Goal: Information Seeking & Learning: Learn about a topic

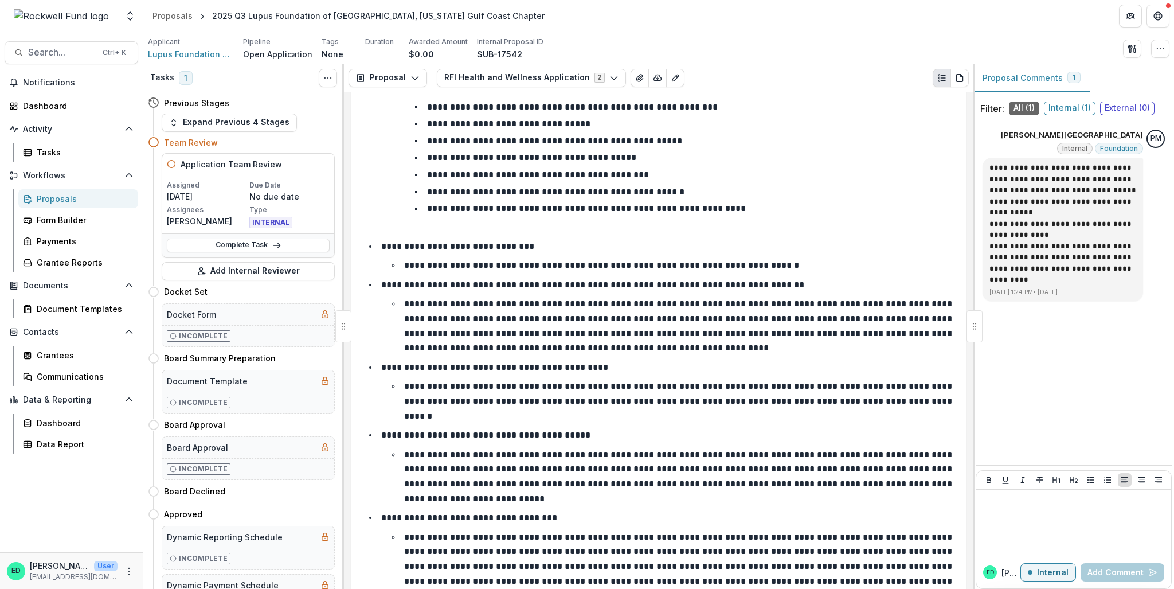
scroll to position [2866, 0]
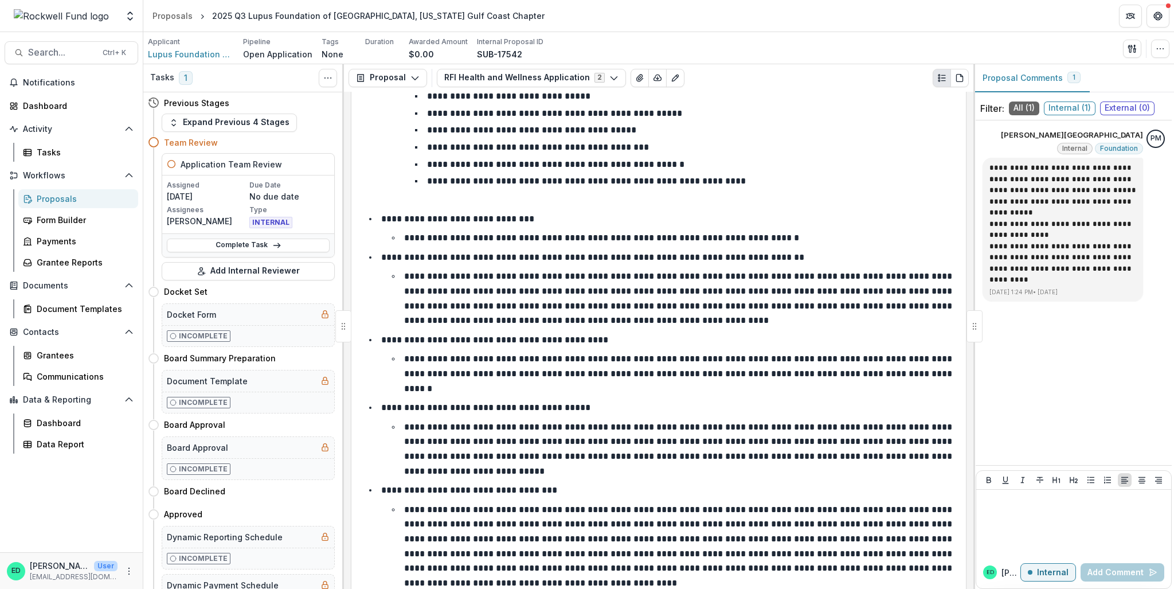
click at [591, 370] on p "**********" at bounding box center [679, 373] width 550 height 38
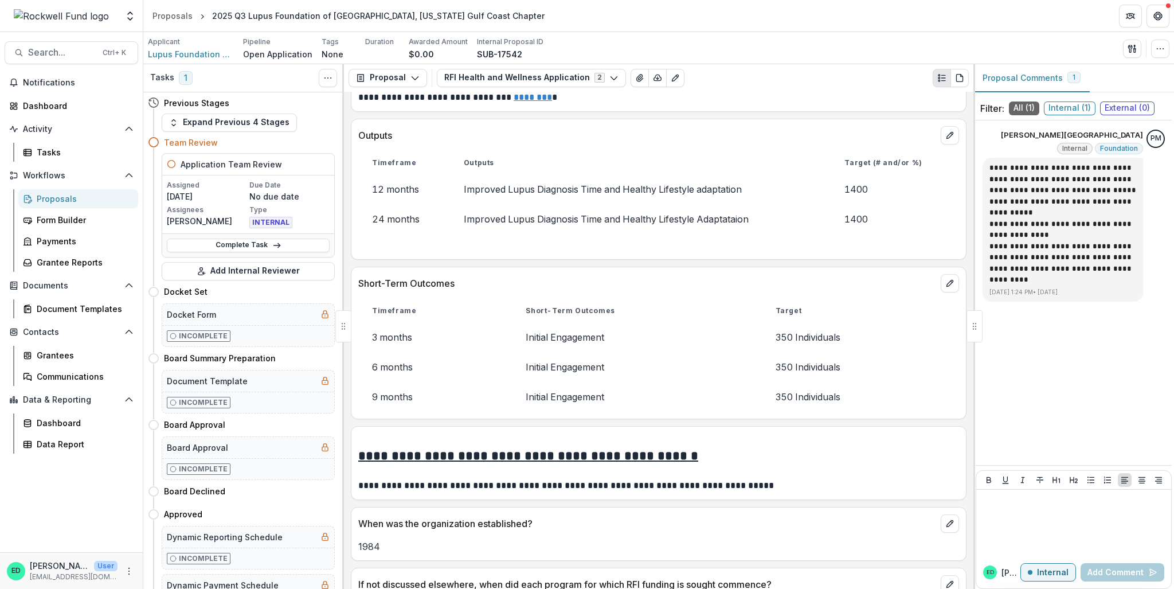
scroll to position [4069, 0]
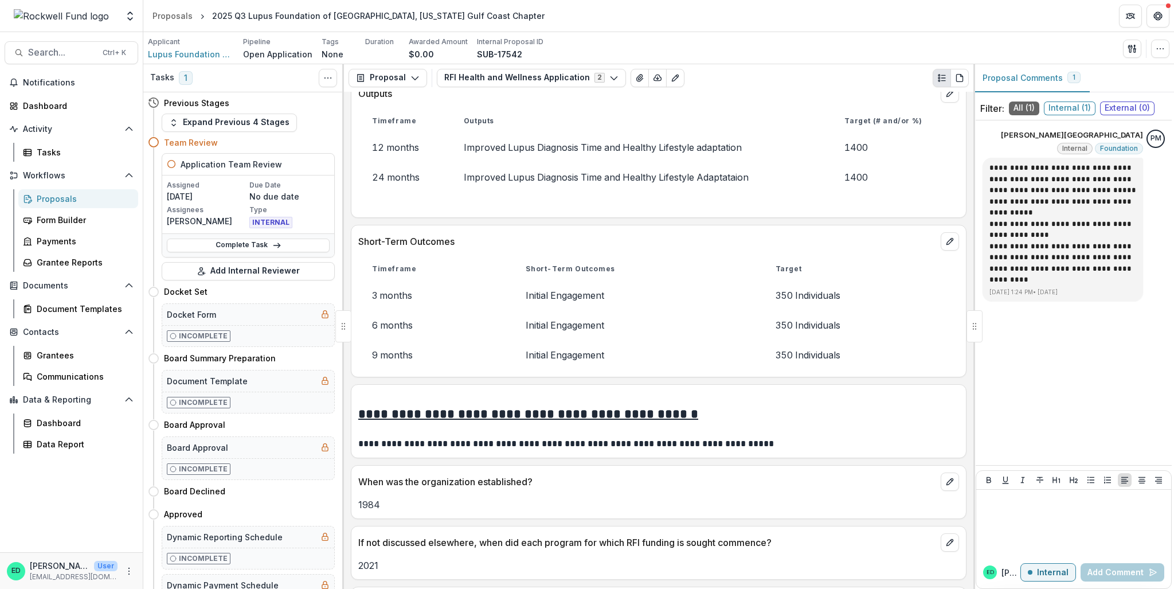
click at [868, 234] on p "Short-Term Outcomes" at bounding box center [647, 241] width 578 height 14
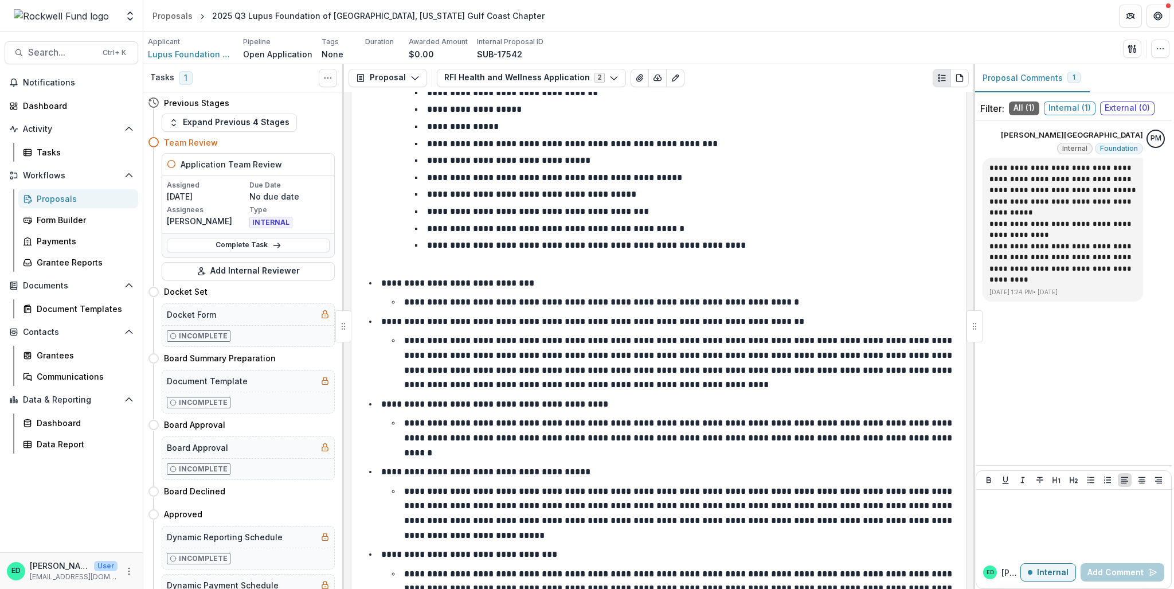
scroll to position [2808, 0]
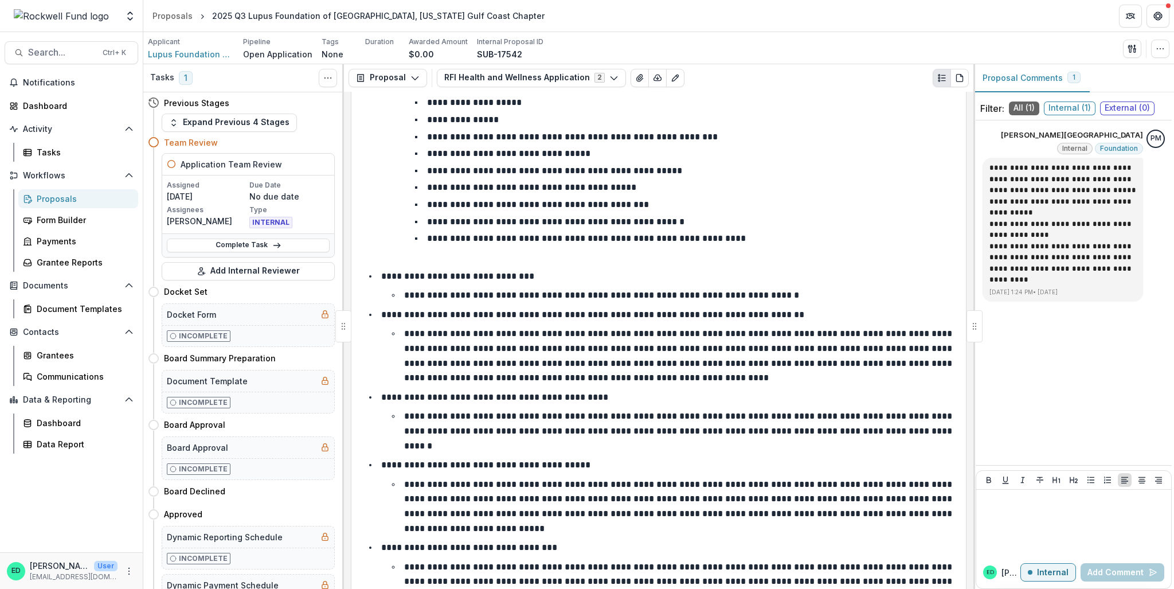
click at [176, 25] on header "Proposals 2025 Q3 Lupus Foundation of America, Texas Gulf Coast Chapter" at bounding box center [658, 16] width 1030 height 32
click at [171, 20] on div "Proposals" at bounding box center [172, 16] width 40 height 12
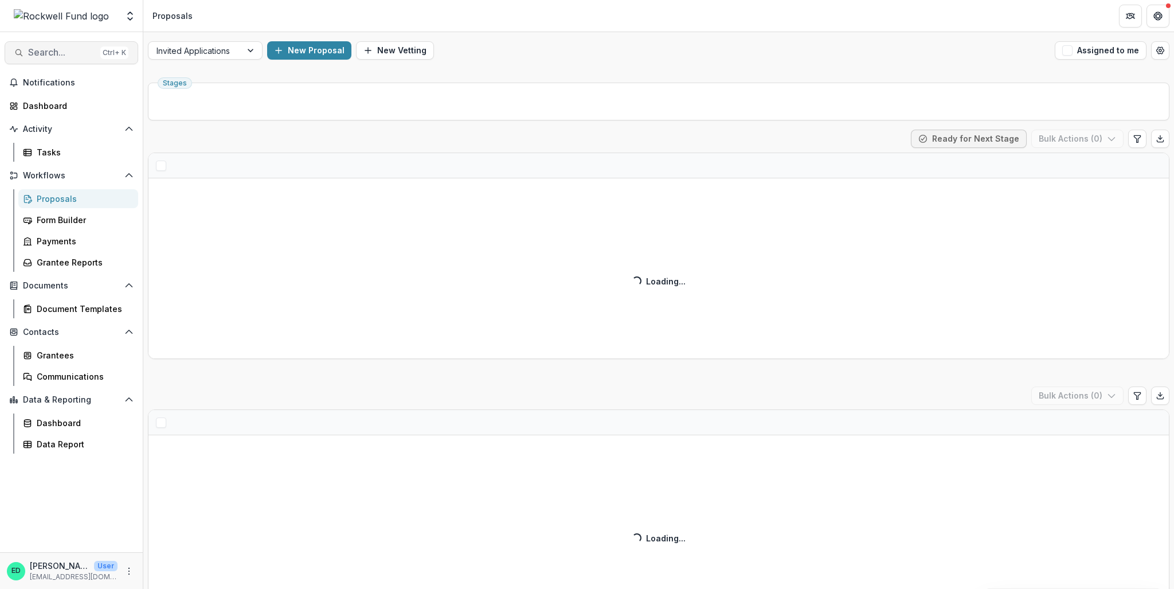
click at [80, 53] on span "Search..." at bounding box center [62, 52] width 68 height 11
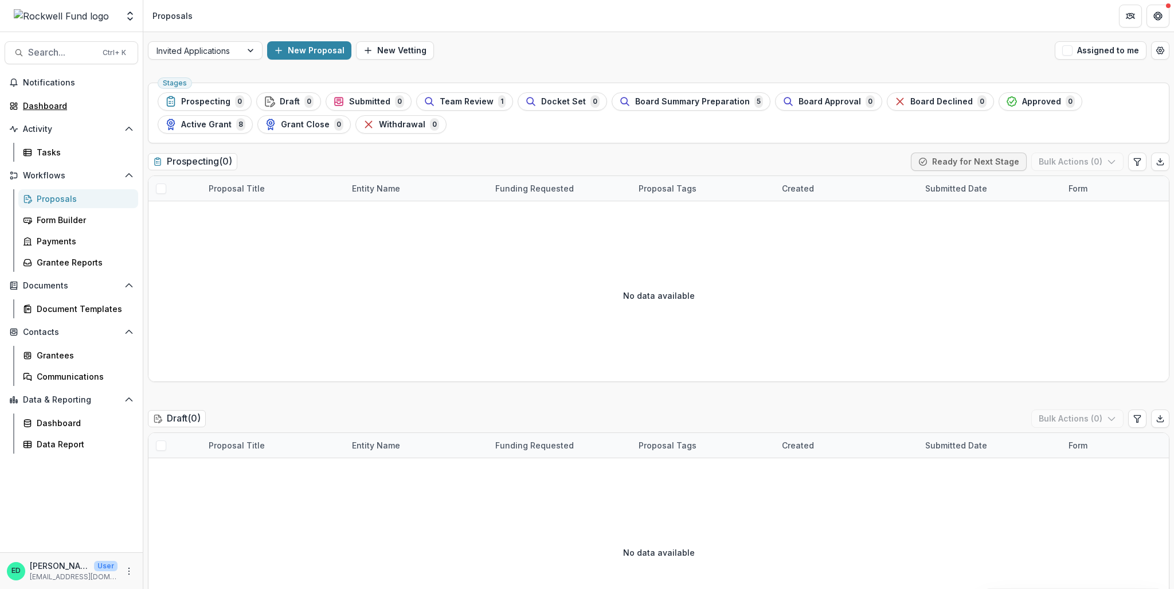
click at [58, 106] on div "Dashboard" at bounding box center [76, 106] width 106 height 12
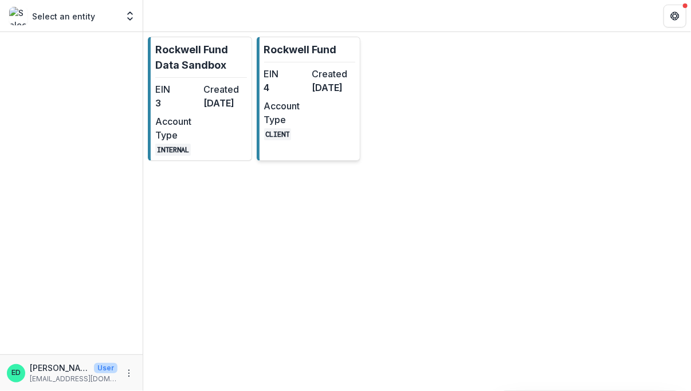
click at [353, 95] on dd "[DATE]" at bounding box center [334, 88] width 44 height 14
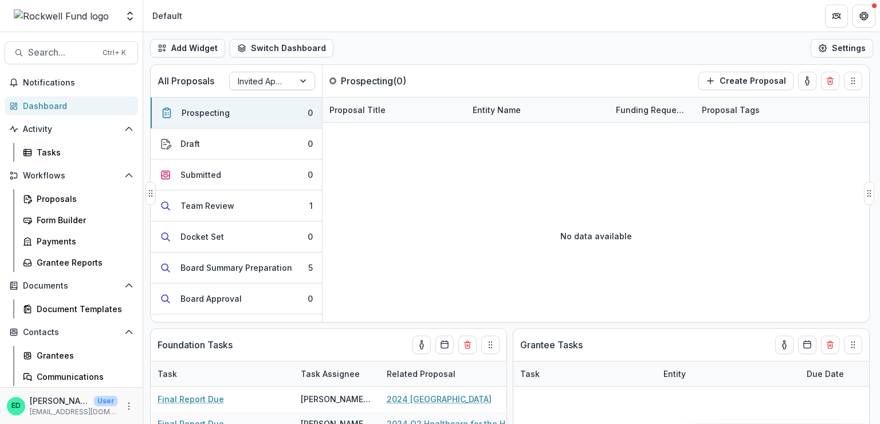
click at [289, 85] on div "Invited Applications" at bounding box center [262, 81] width 64 height 17
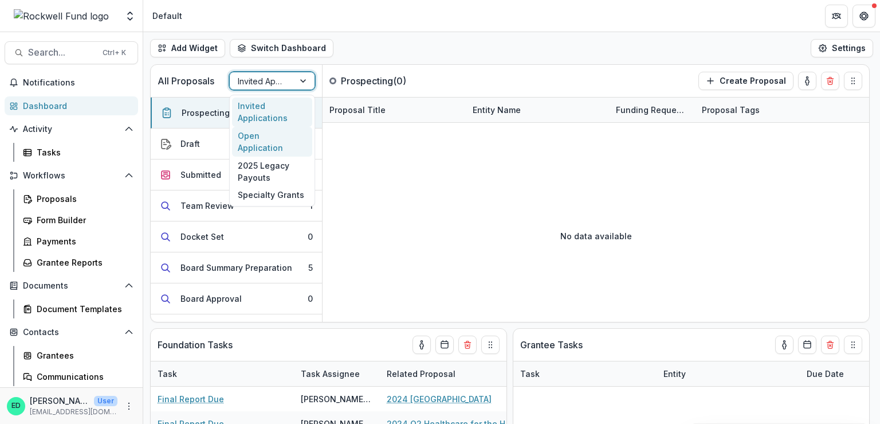
click at [271, 134] on div "Open Application" at bounding box center [272, 142] width 80 height 30
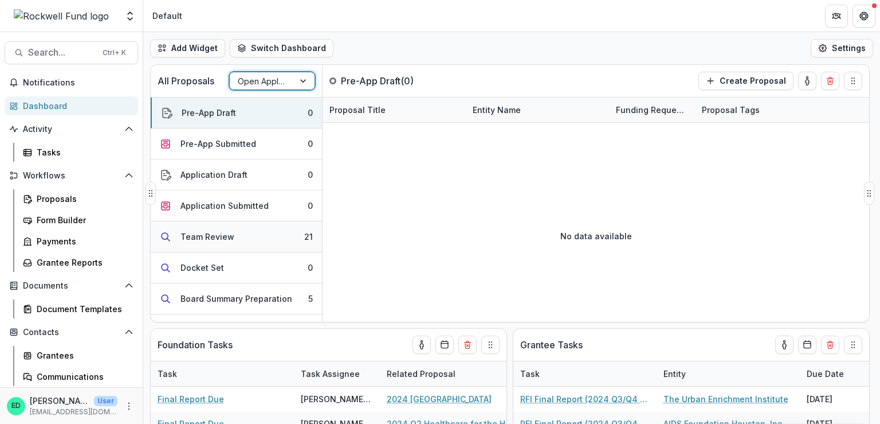
click at [307, 239] on div "21" at bounding box center [308, 236] width 9 height 12
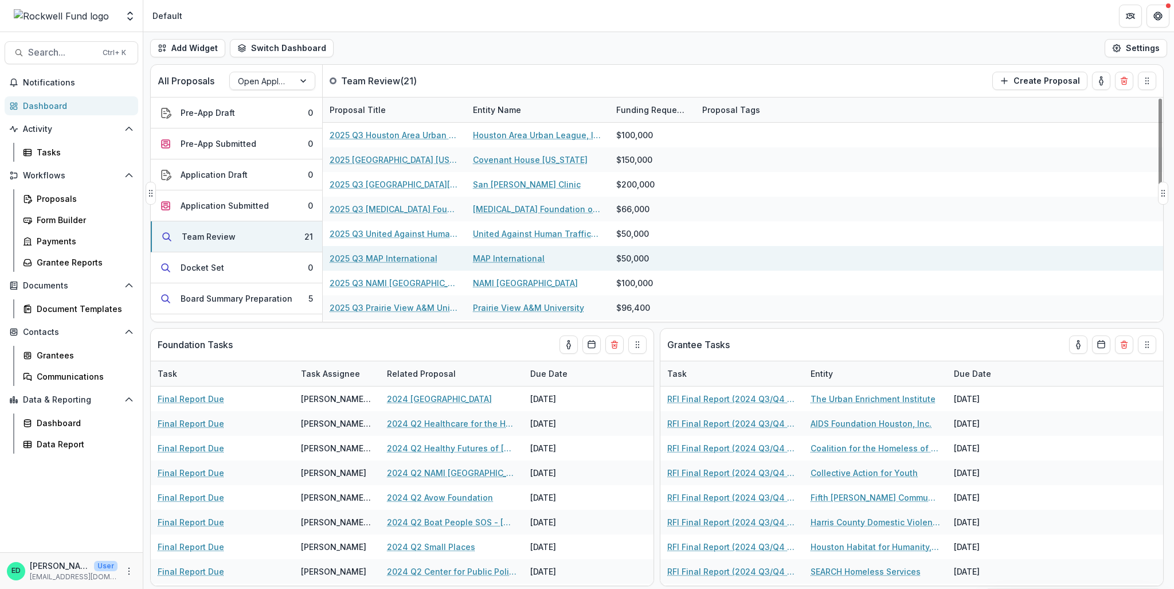
click at [399, 257] on link "2025 Q3 MAP International" at bounding box center [384, 258] width 108 height 12
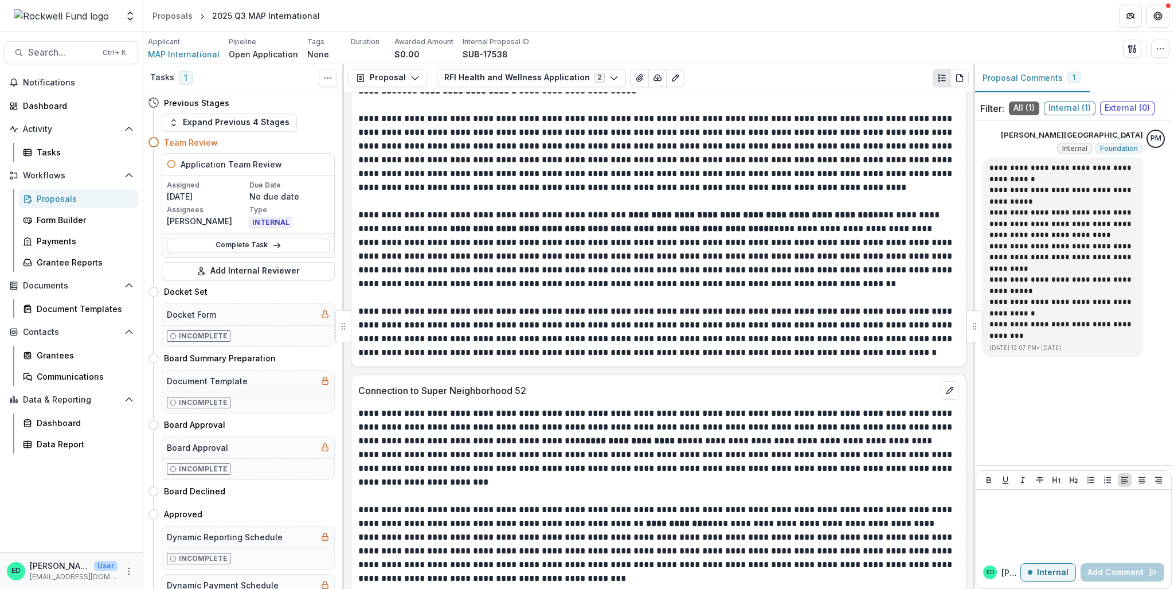
scroll to position [2350, 0]
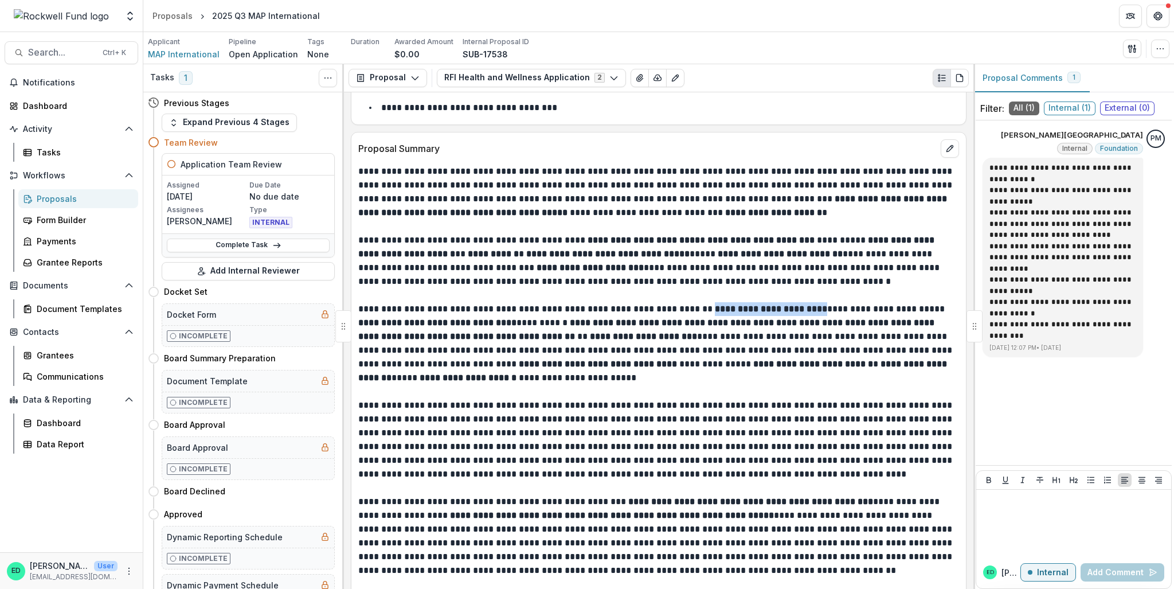
drag, startPoint x: 706, startPoint y: 315, endPoint x: 823, endPoint y: 320, distance: 117.6
click at [691, 320] on p "**********" at bounding box center [657, 343] width 598 height 83
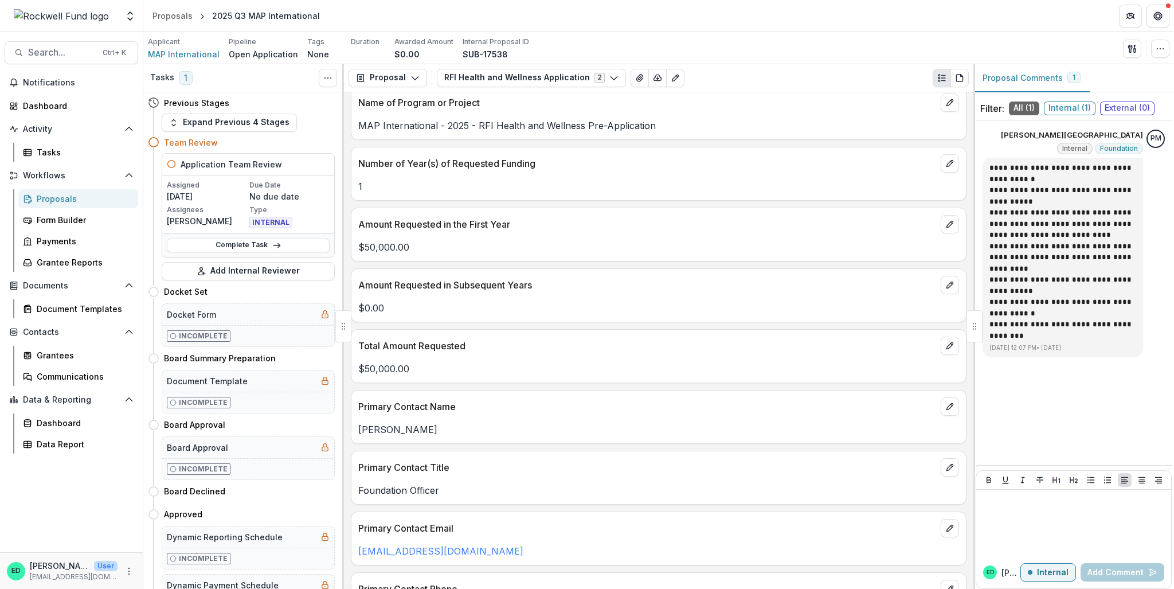
scroll to position [1318, 0]
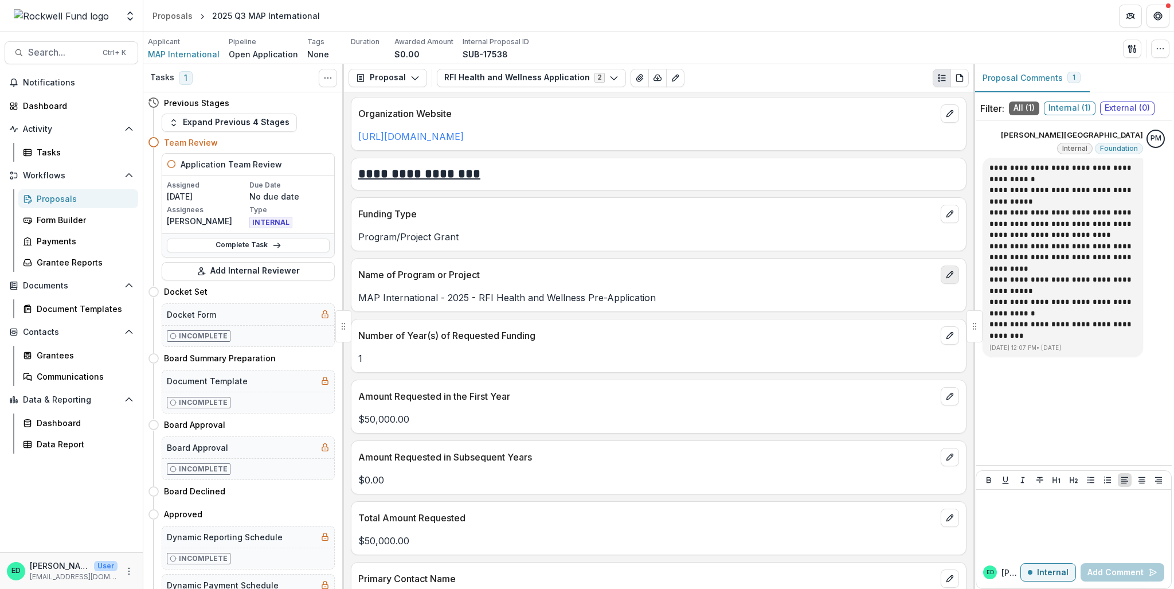
click at [691, 283] on button "edit" at bounding box center [950, 274] width 18 height 18
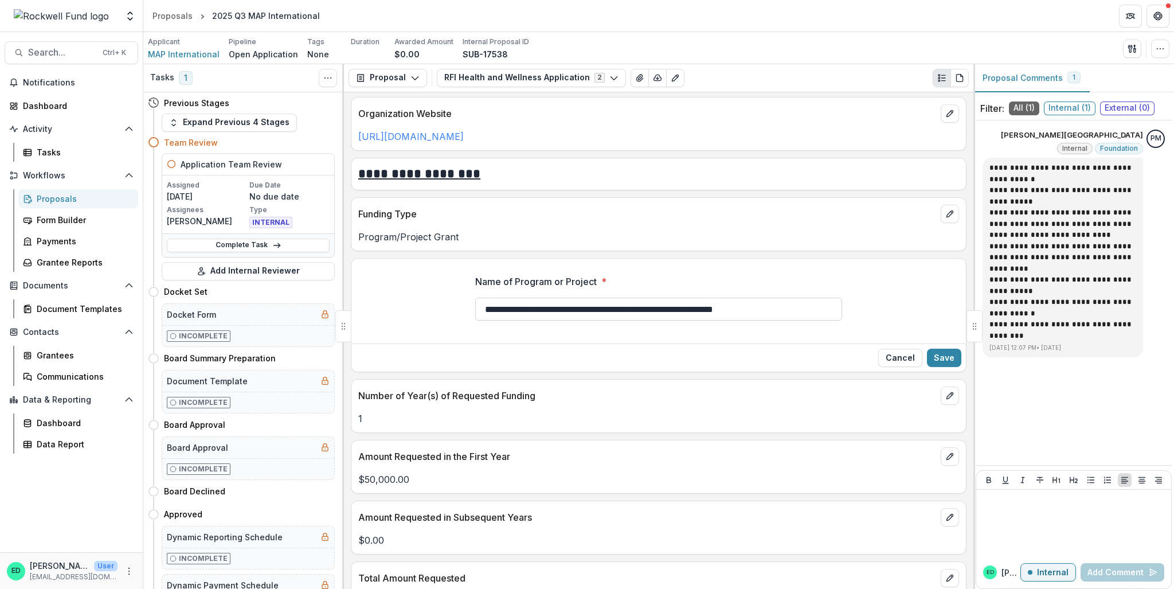
click at [691, 320] on input "**********" at bounding box center [658, 308] width 367 height 23
type input "**********"
click at [691, 366] on button "Save" at bounding box center [944, 357] width 34 height 18
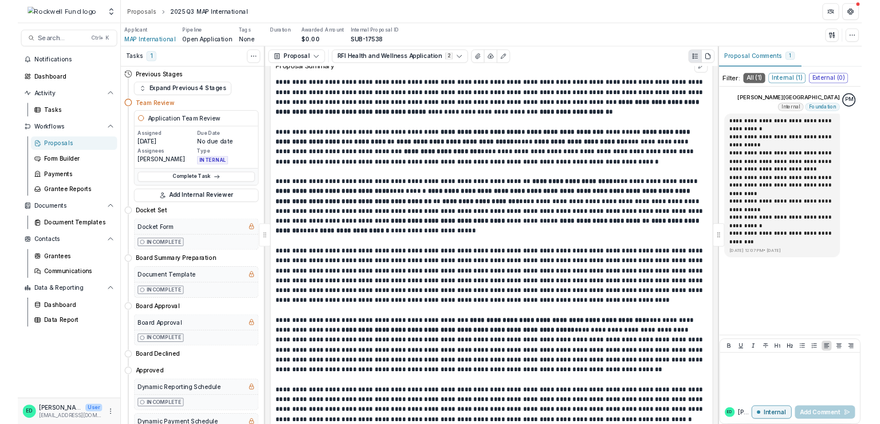
scroll to position [2293, 0]
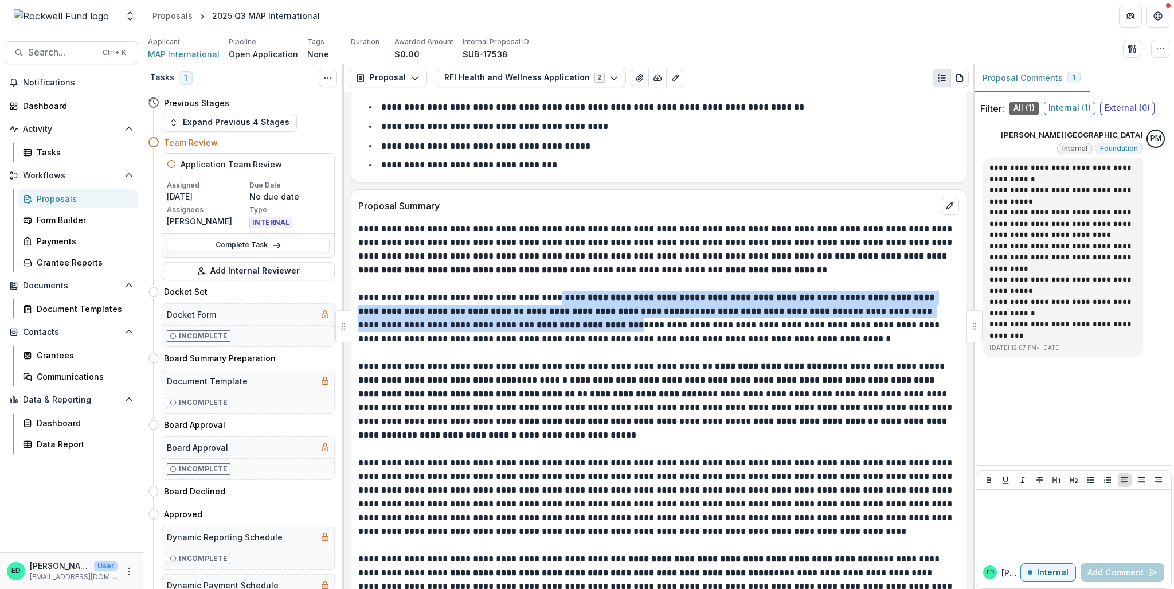
drag, startPoint x: 581, startPoint y: 334, endPoint x: 550, endPoint y: 308, distance: 40.7
click at [550, 308] on p "**********" at bounding box center [657, 318] width 598 height 55
copy p "**********"
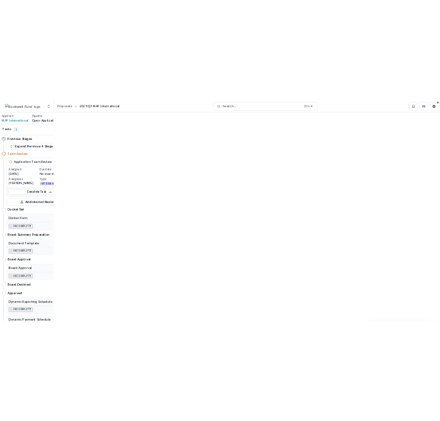
scroll to position [28188, 0]
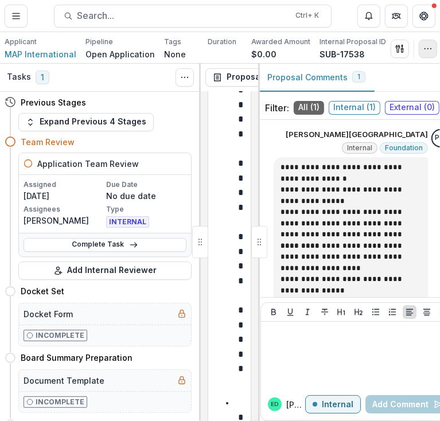
click at [423, 50] on icon "button" at bounding box center [427, 48] width 9 height 9
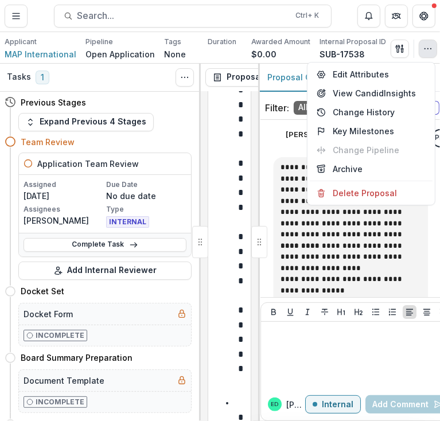
click at [348, 27] on header "Proposals 2025 Q3 MAP International Search... Ctrl + K" at bounding box center [220, 16] width 440 height 32
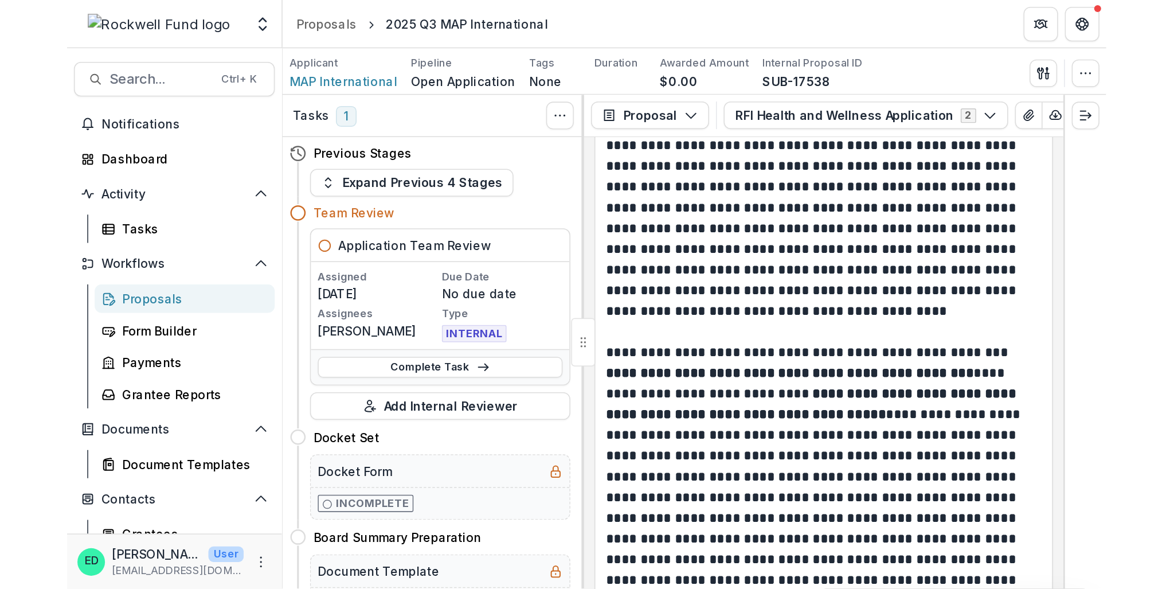
scroll to position [0, 0]
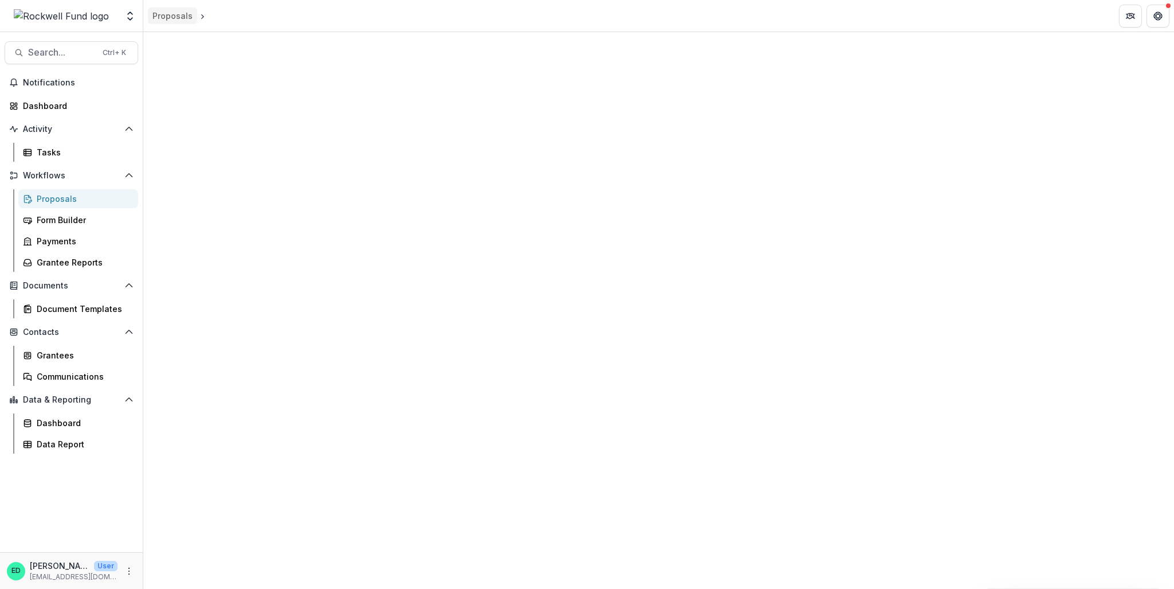
click at [185, 10] on div "Proposals" at bounding box center [172, 16] width 40 height 12
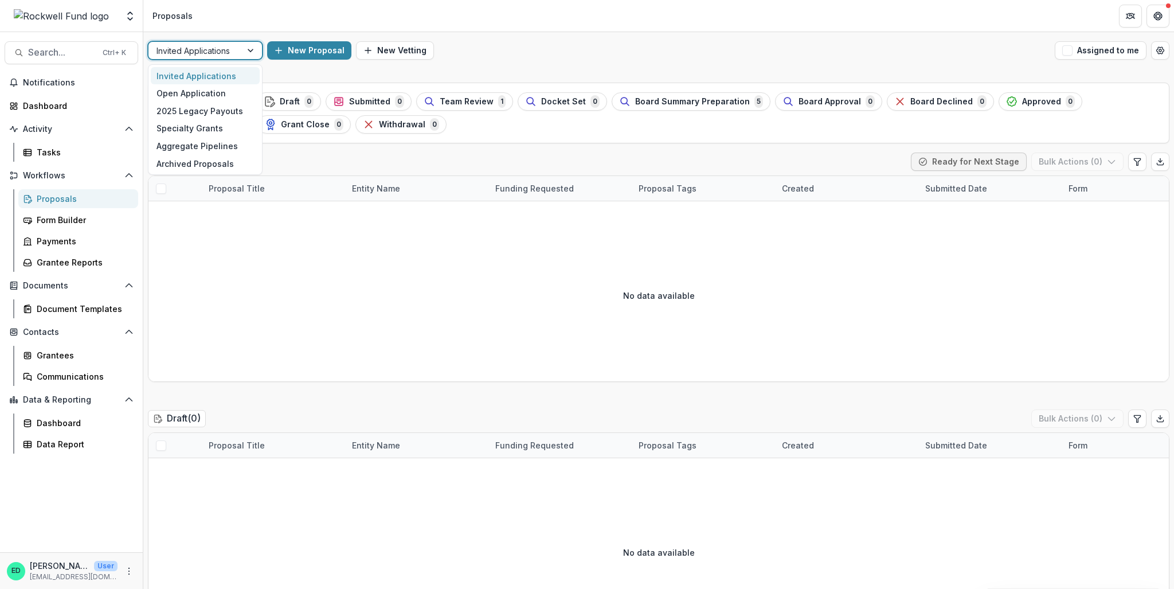
click at [229, 44] on div at bounding box center [194, 51] width 77 height 14
click at [217, 91] on div "Open Application" at bounding box center [205, 93] width 109 height 18
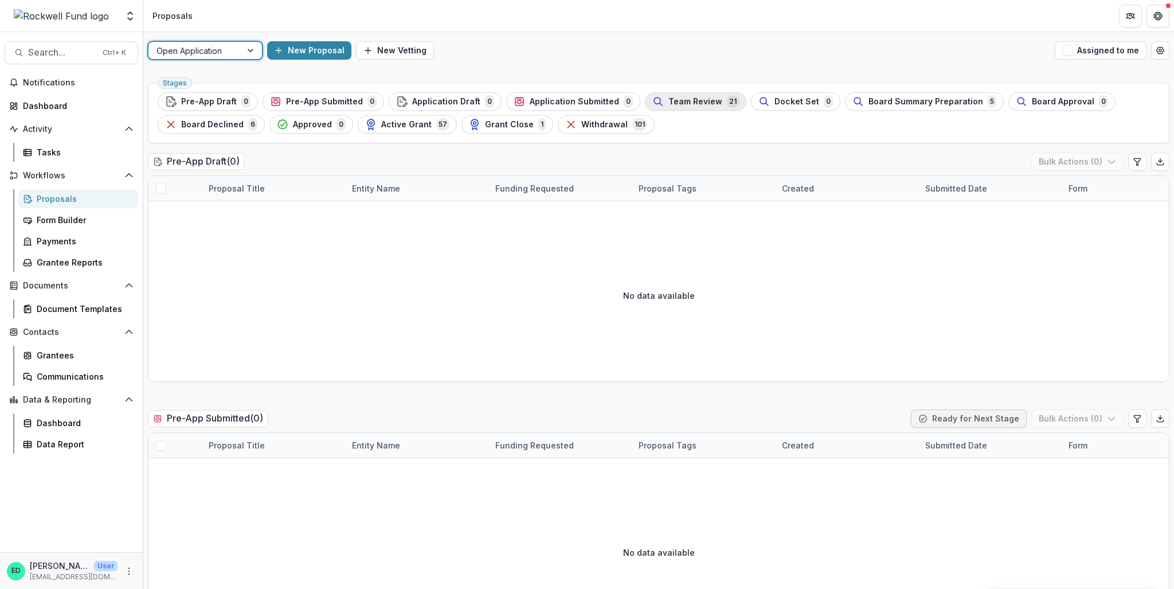
click at [681, 96] on div "Team Review 21" at bounding box center [695, 101] width 87 height 13
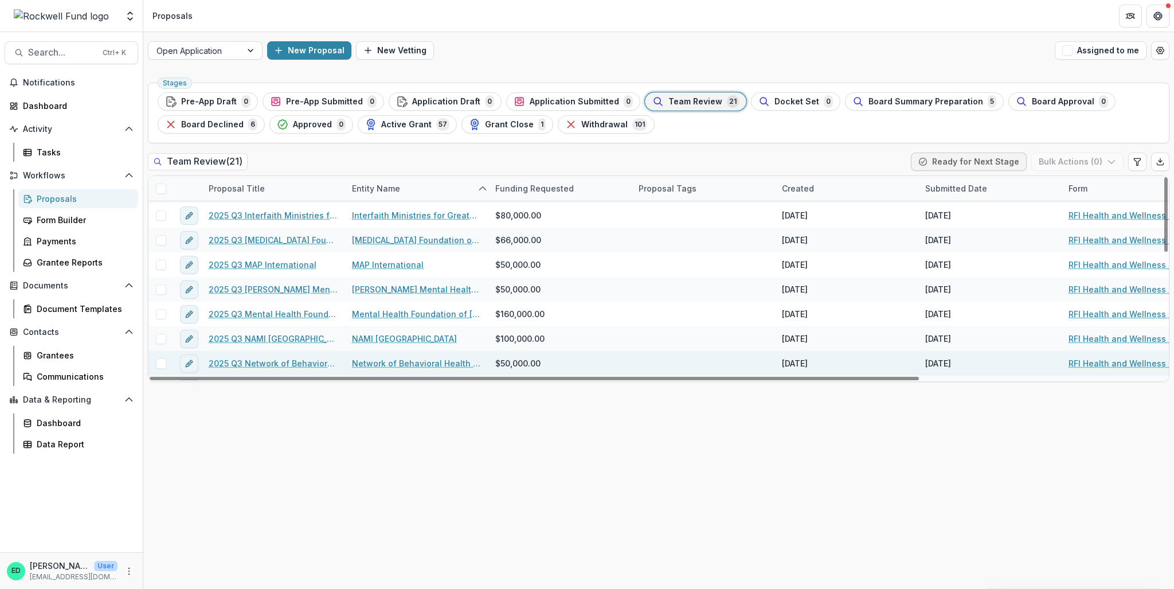
scroll to position [229, 0]
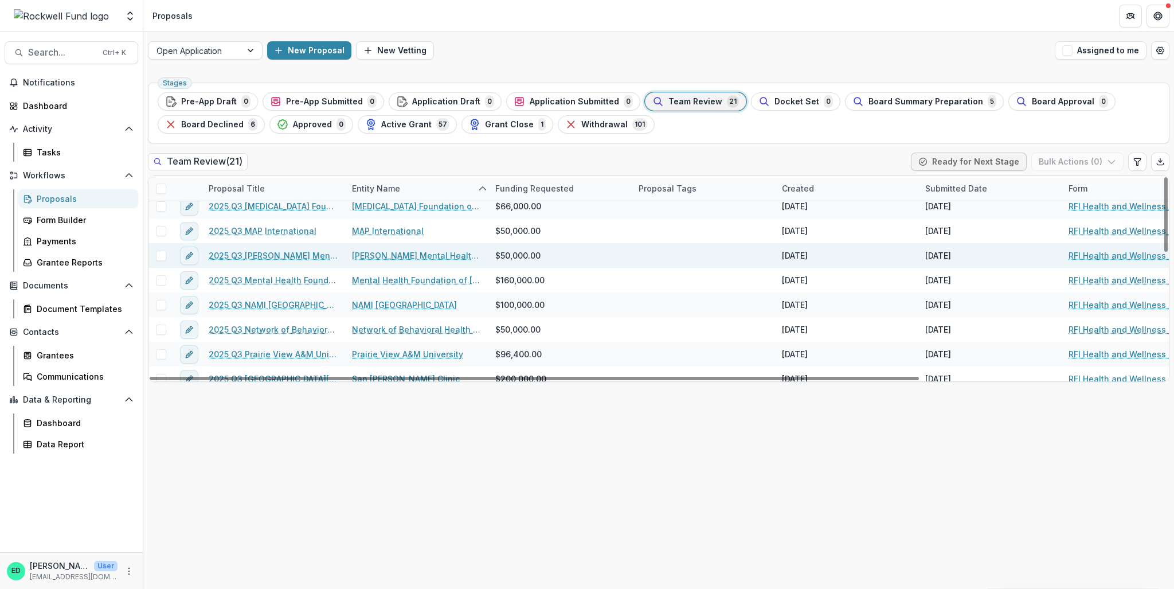
click at [291, 253] on link "2025 Q3 Meadows Mental Health Policy Institute for Texas" at bounding box center [274, 255] width 130 height 12
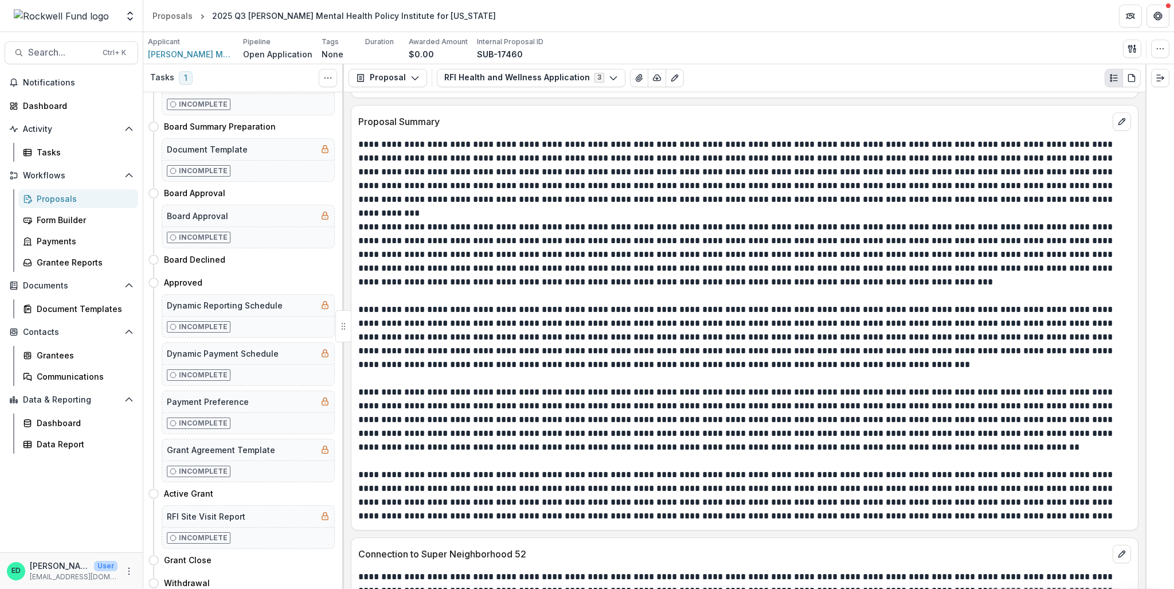
scroll to position [2235, 0]
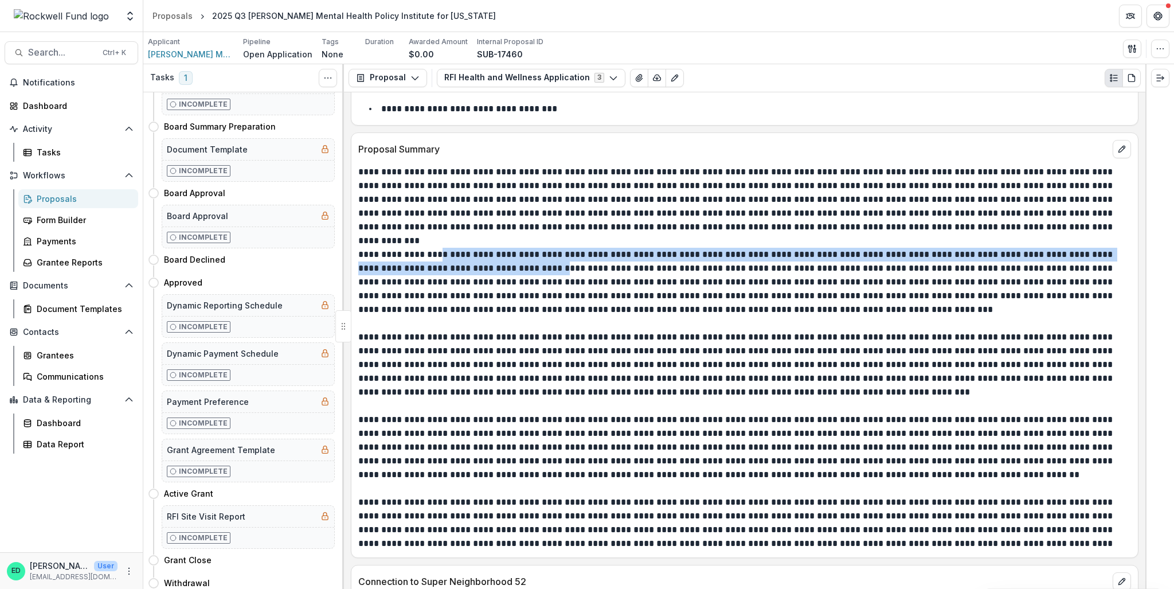
drag, startPoint x: 429, startPoint y: 249, endPoint x: 531, endPoint y: 263, distance: 102.9
click at [531, 263] on p "**********" at bounding box center [743, 282] width 770 height 69
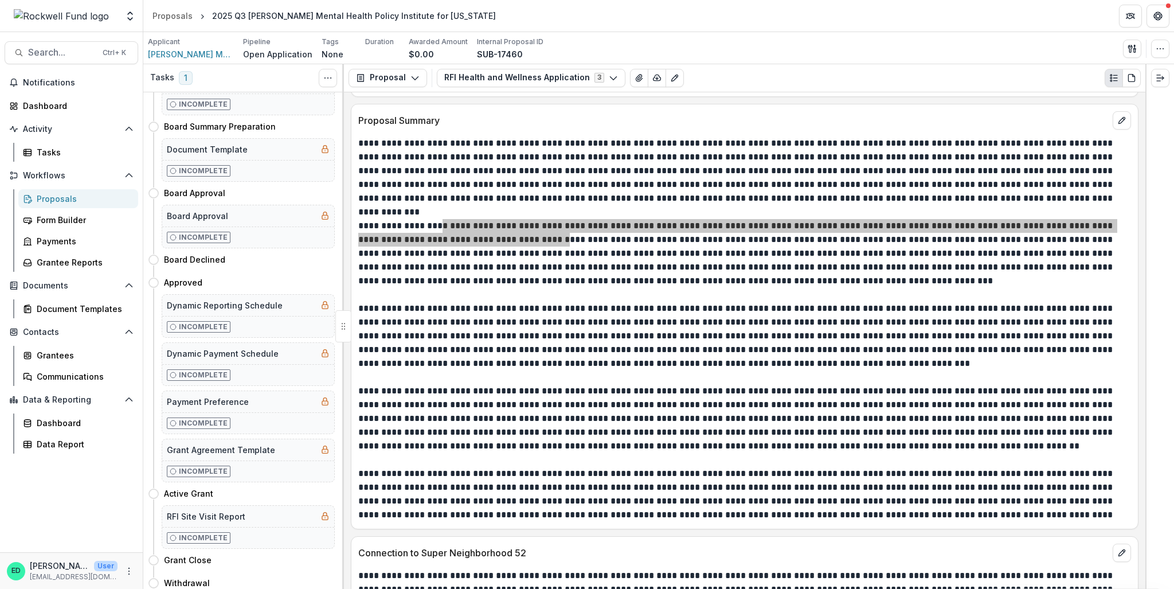
scroll to position [2293, 0]
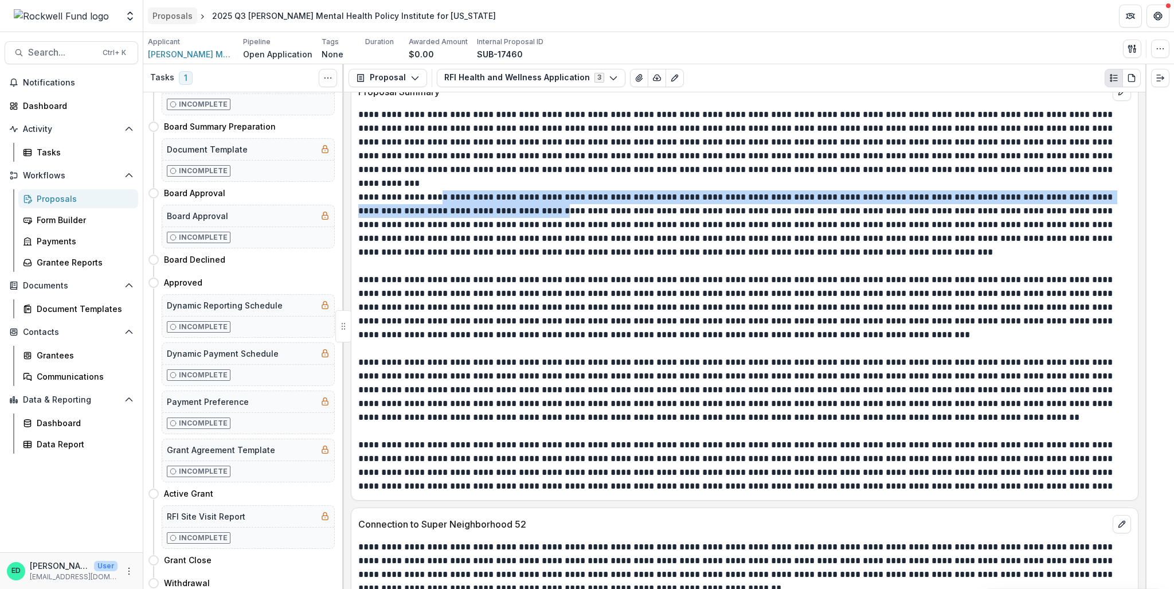
click at [154, 21] on div "Proposals" at bounding box center [172, 16] width 40 height 12
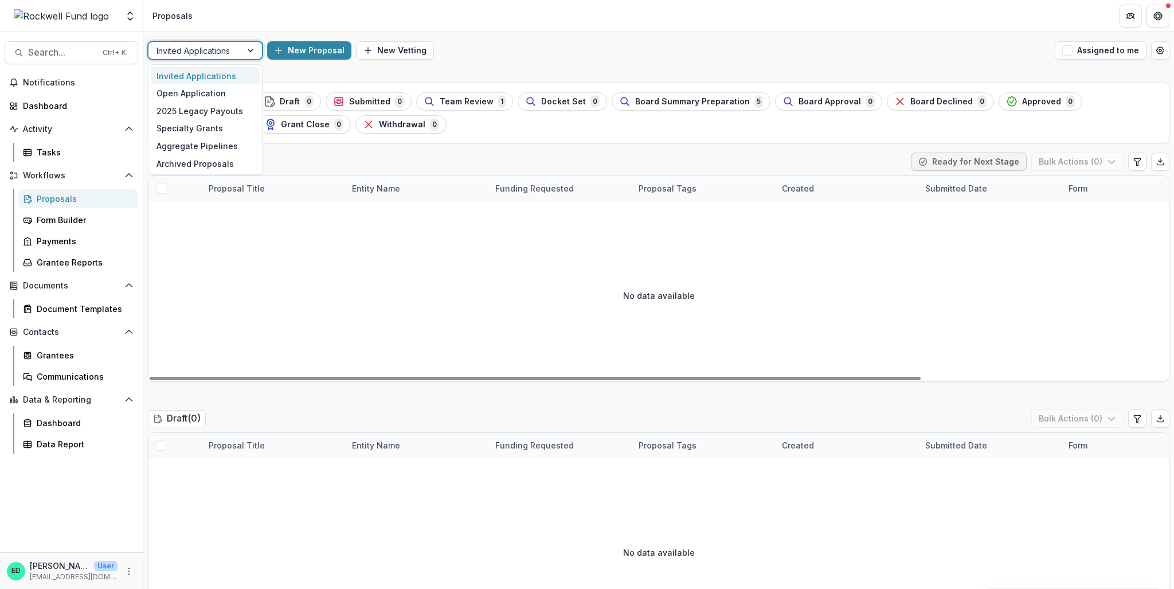
click at [224, 46] on div at bounding box center [194, 51] width 77 height 14
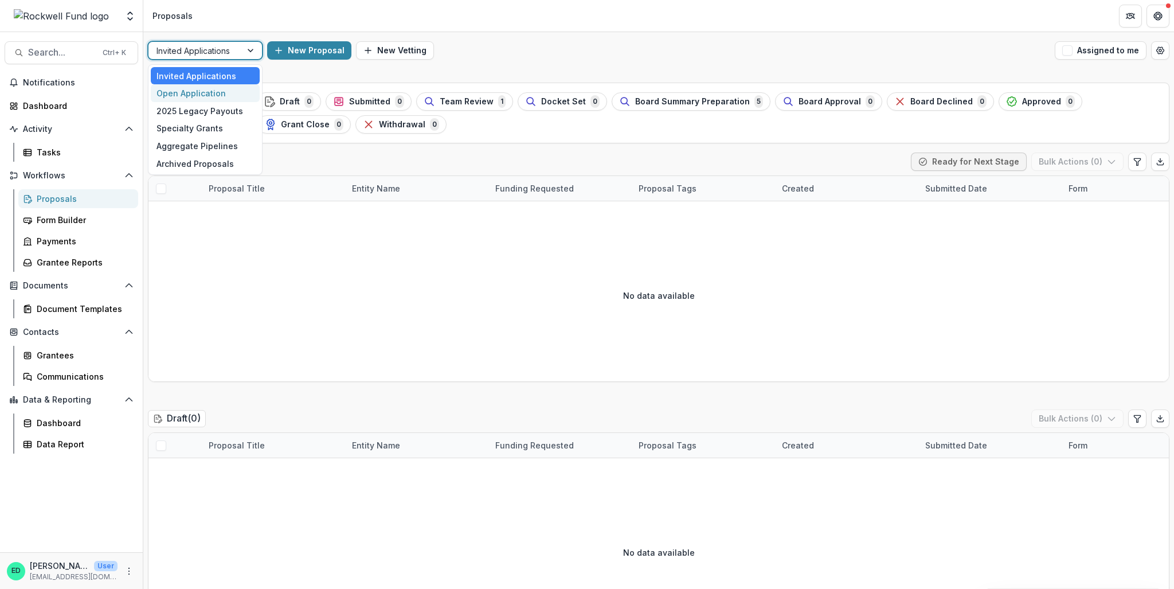
click at [215, 93] on div "Open Application" at bounding box center [205, 93] width 109 height 18
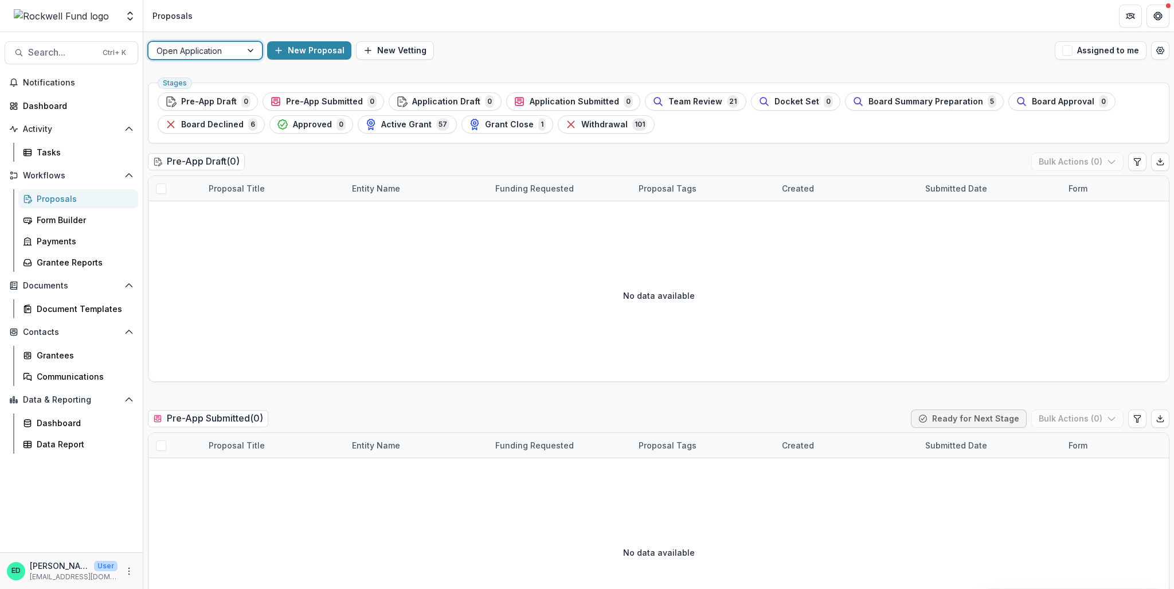
click at [250, 48] on div at bounding box center [251, 50] width 21 height 17
click at [646, 64] on div "Open Application New Proposal New Vetting Assigned to me" at bounding box center [658, 50] width 1030 height 37
click at [660, 91] on div "Stages Pre-App Draft 0 Pre-App Submitted 0 Application Draft 0 Application Subm…" at bounding box center [658, 113] width 1021 height 61
click at [668, 97] on span "Team Review" at bounding box center [695, 102] width 54 height 10
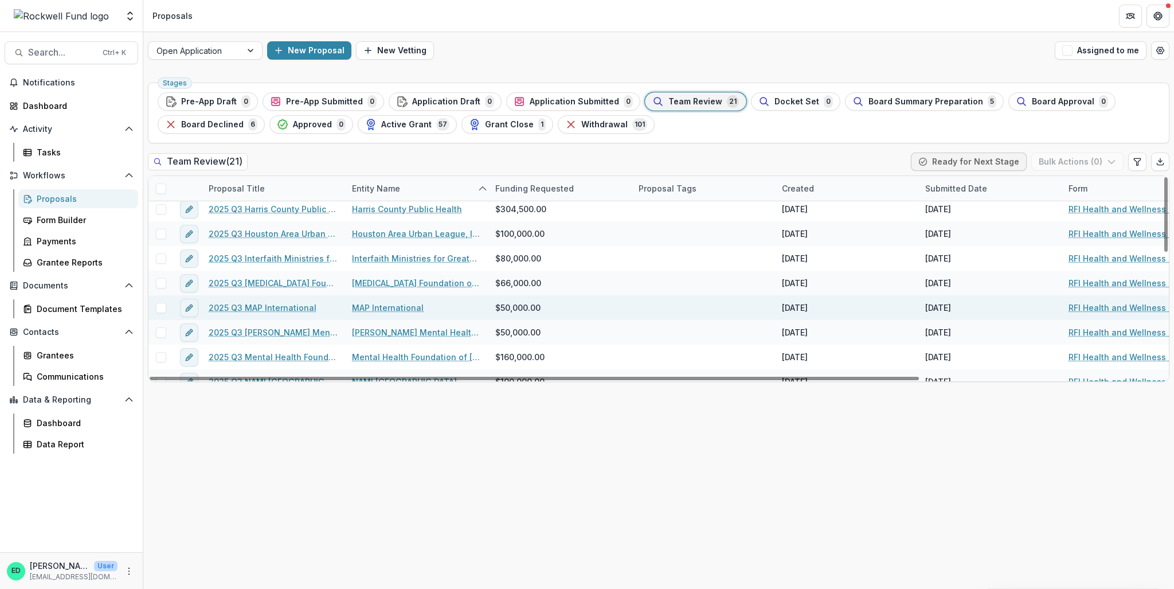
scroll to position [172, 0]
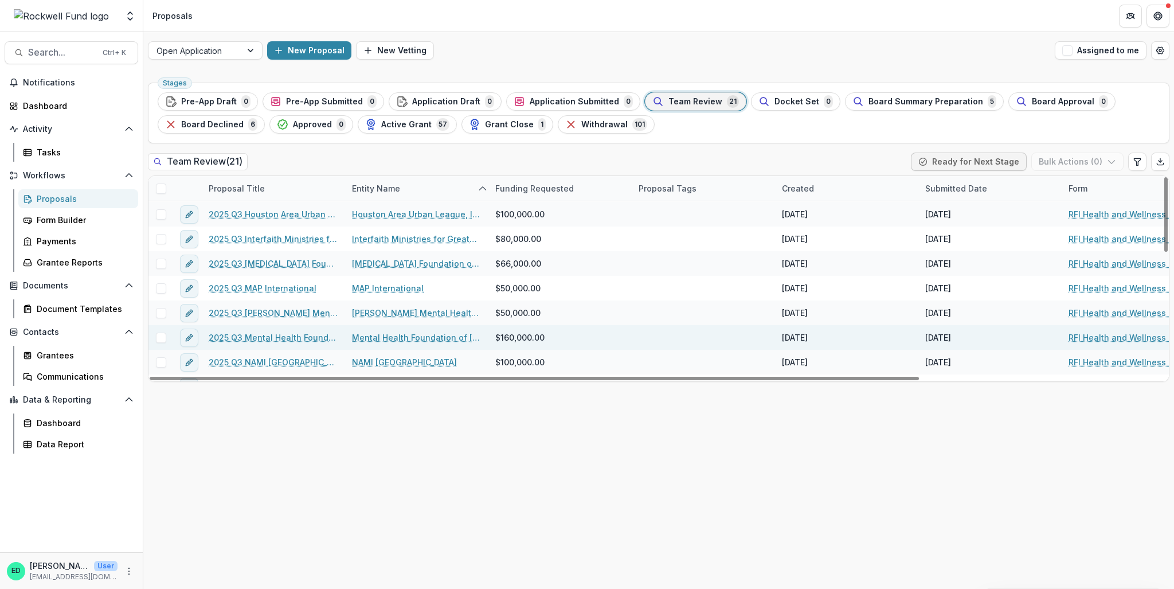
click at [290, 338] on link "2025 Q3 Mental Health Foundation of Texas" at bounding box center [274, 337] width 130 height 12
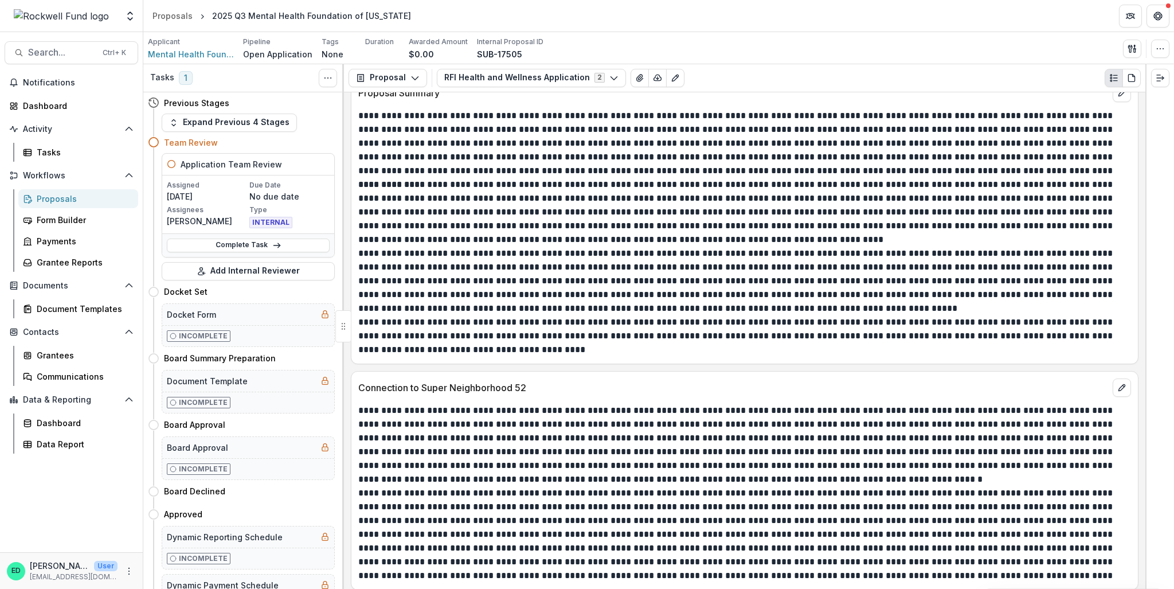
scroll to position [2293, 0]
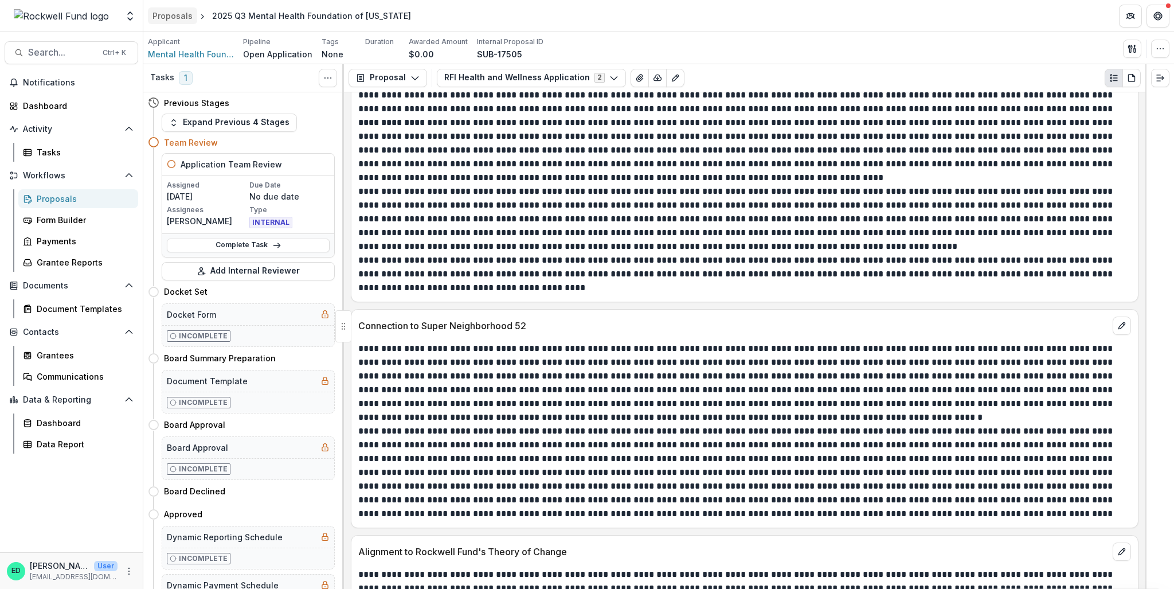
click at [158, 12] on div "Proposals" at bounding box center [172, 16] width 40 height 12
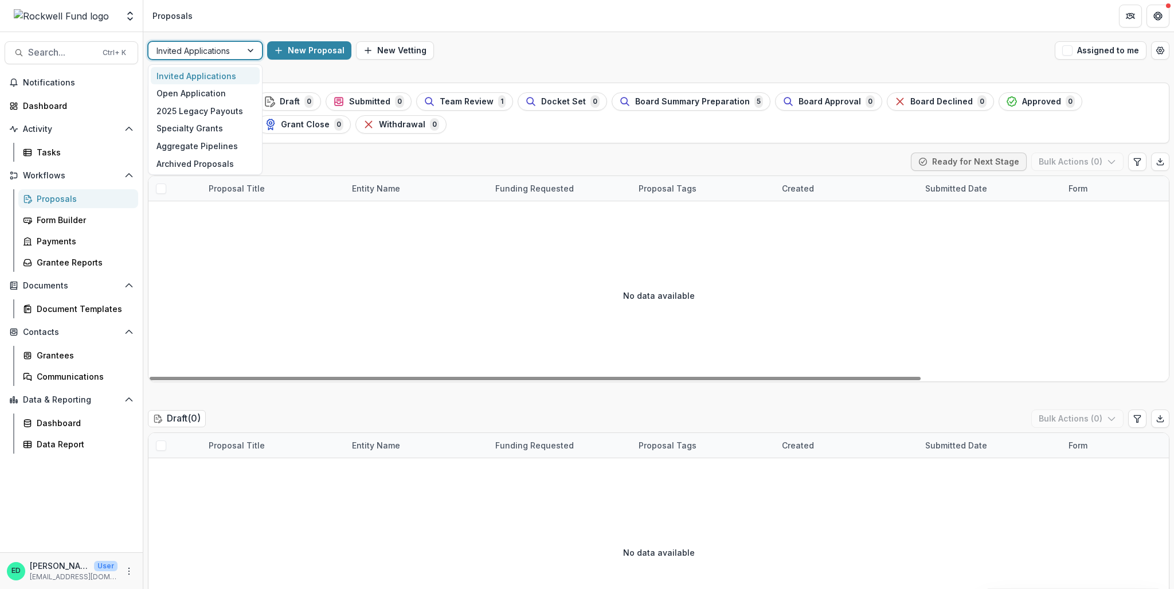
click at [254, 53] on div at bounding box center [251, 50] width 21 height 17
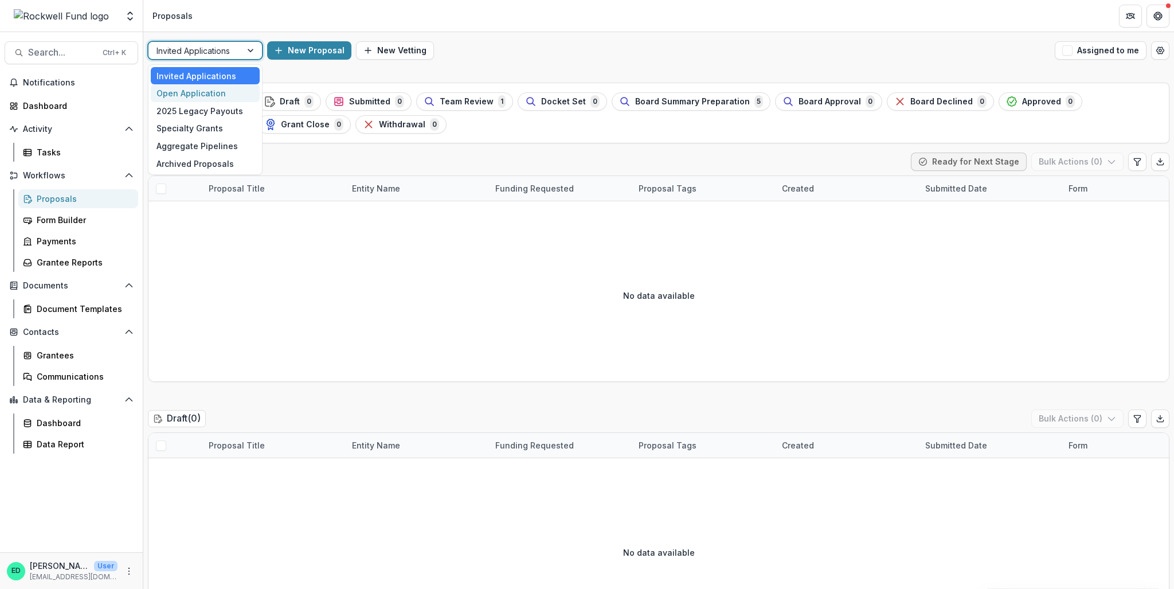
click at [206, 94] on div "Open Application" at bounding box center [205, 93] width 109 height 18
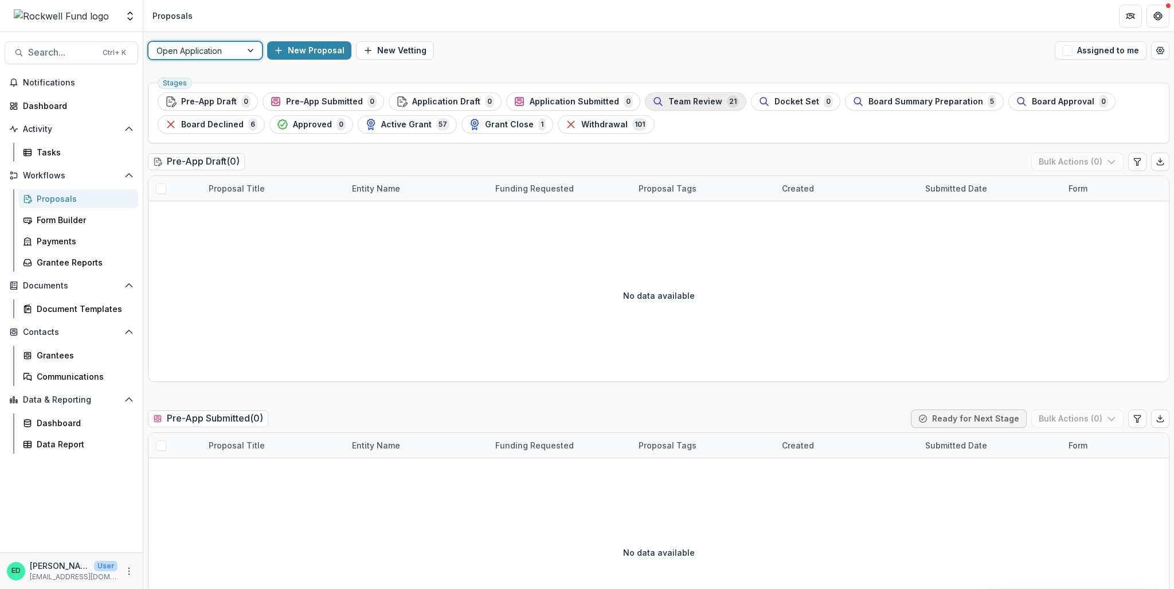
click at [689, 101] on span "Team Review" at bounding box center [695, 102] width 54 height 10
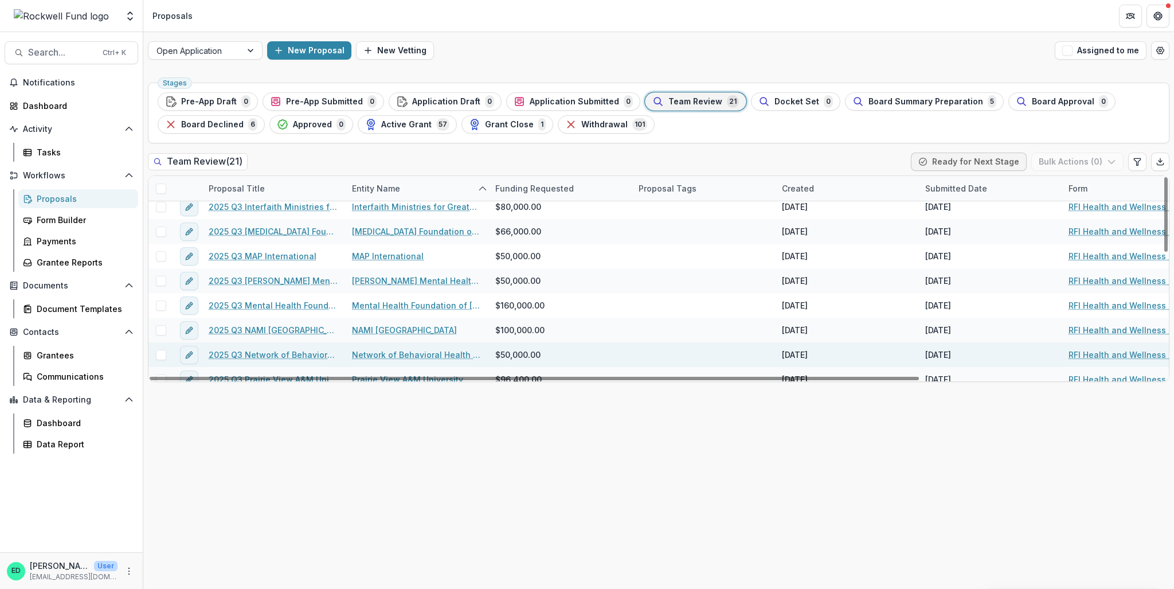
scroll to position [229, 0]
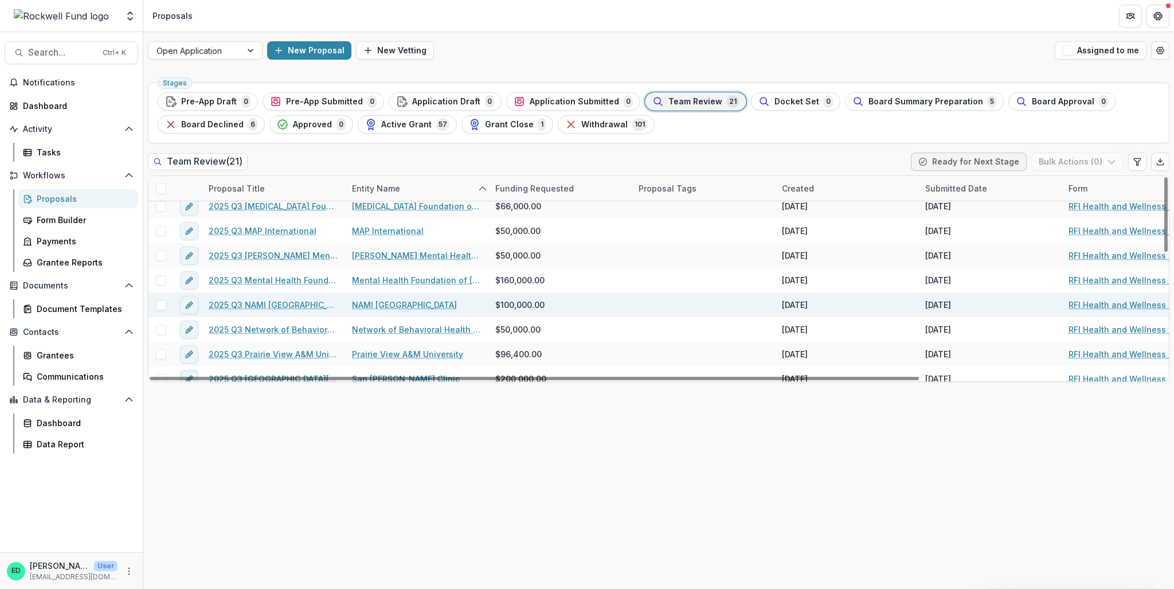
click at [278, 306] on link "2025 Q3 NAMI Greater Houston" at bounding box center [274, 305] width 130 height 12
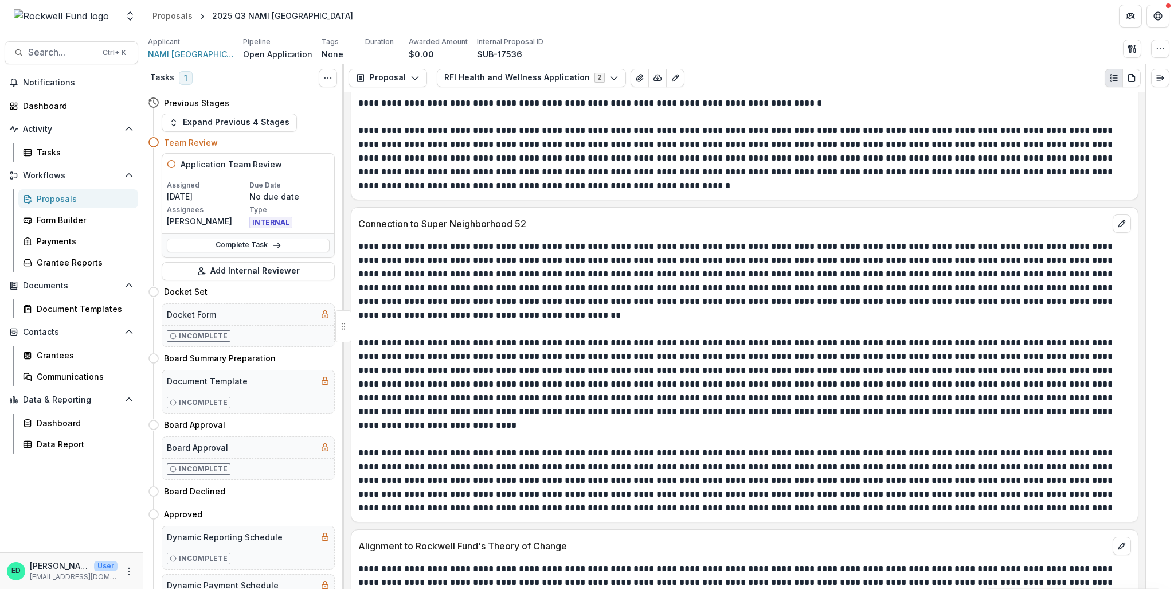
scroll to position [2808, 0]
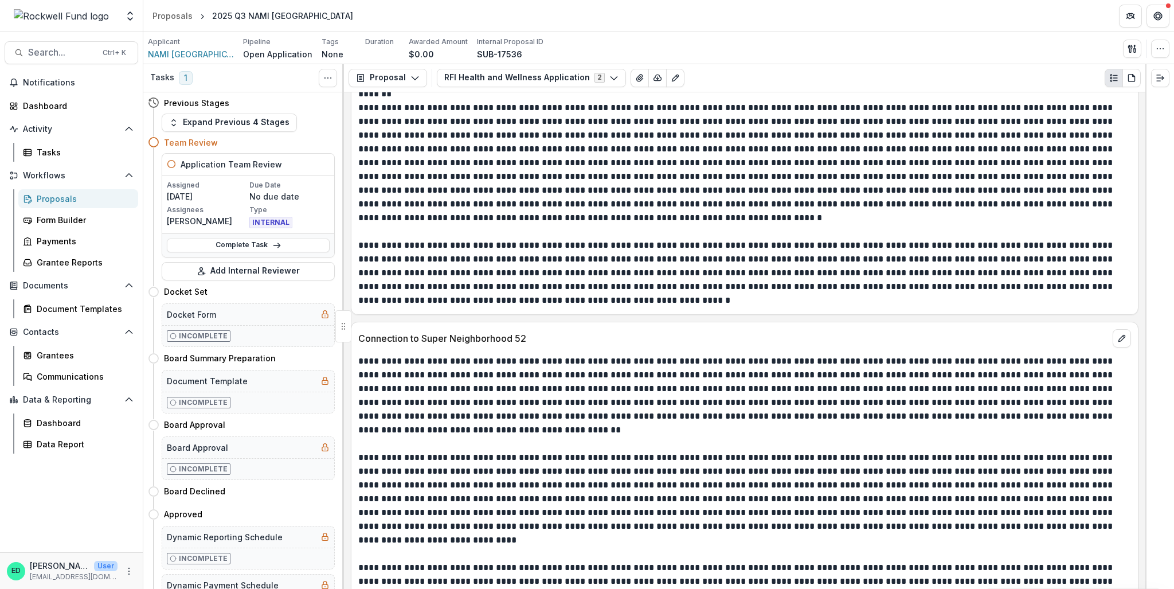
click at [599, 271] on p "**********" at bounding box center [743, 272] width 770 height 69
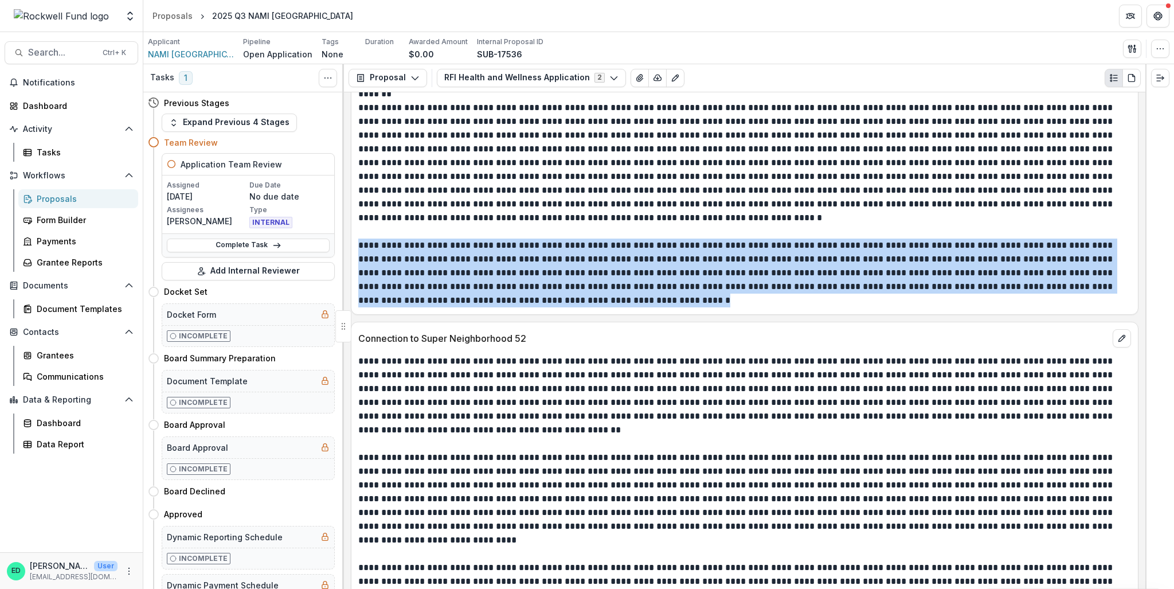
click at [599, 271] on p "**********" at bounding box center [743, 272] width 770 height 69
click at [691, 257] on p "**********" at bounding box center [743, 272] width 770 height 69
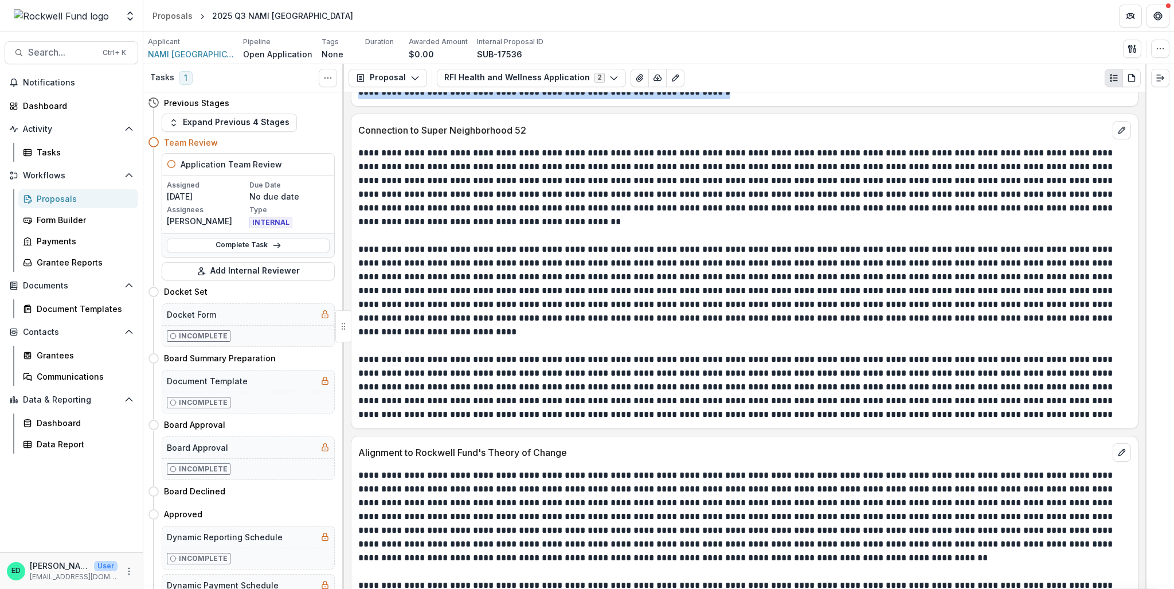
scroll to position [3152, 0]
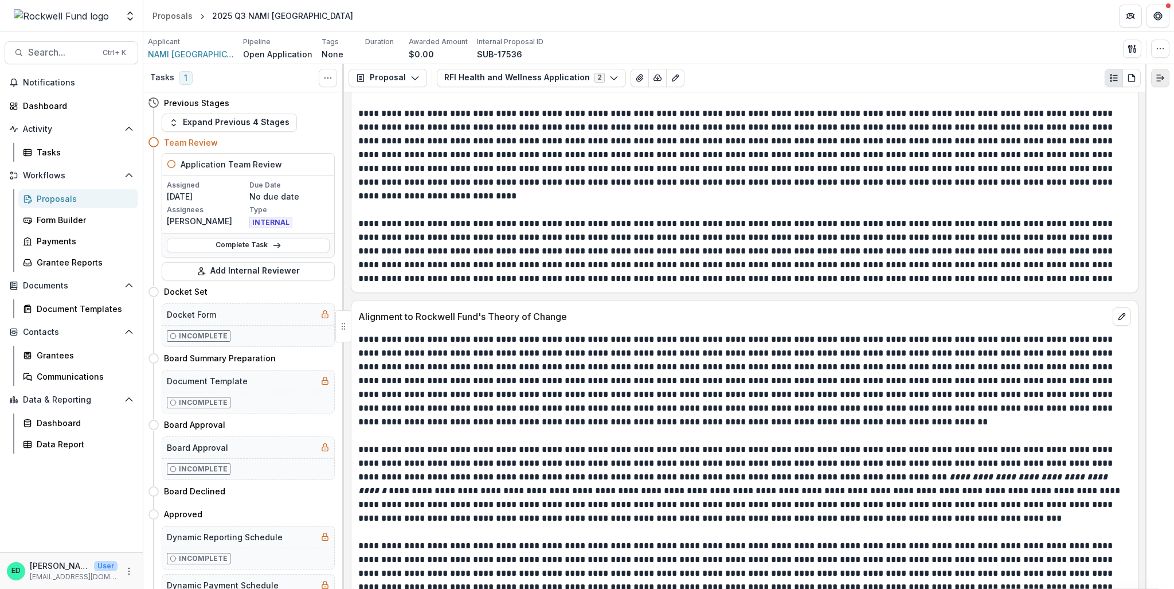
click at [691, 78] on line "Expand right" at bounding box center [1160, 78] width 7 height 0
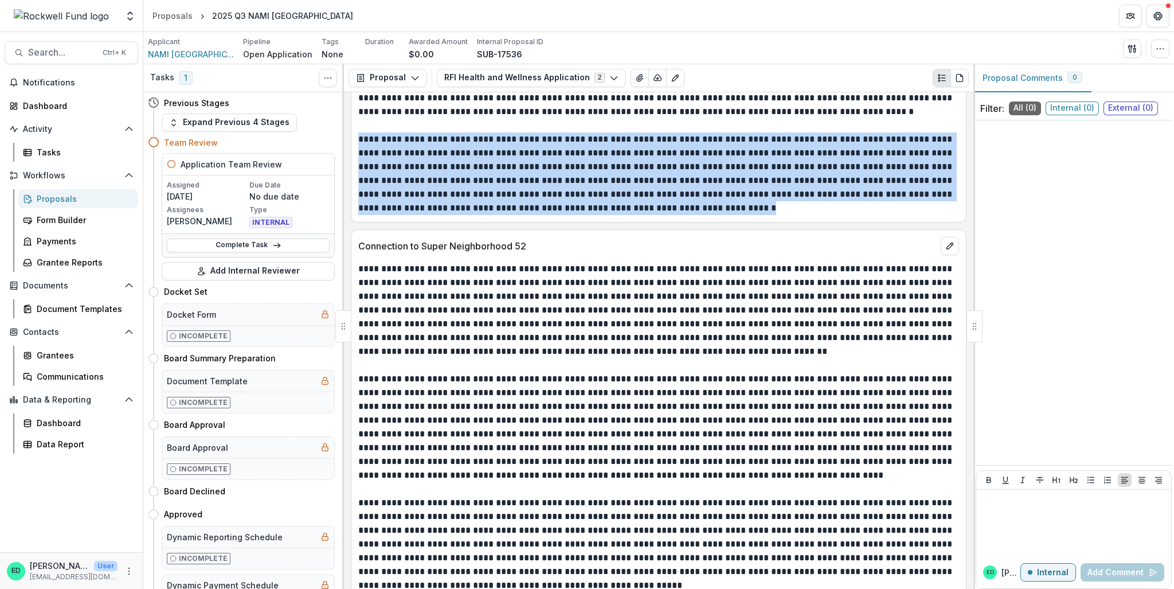
scroll to position [3431, 0]
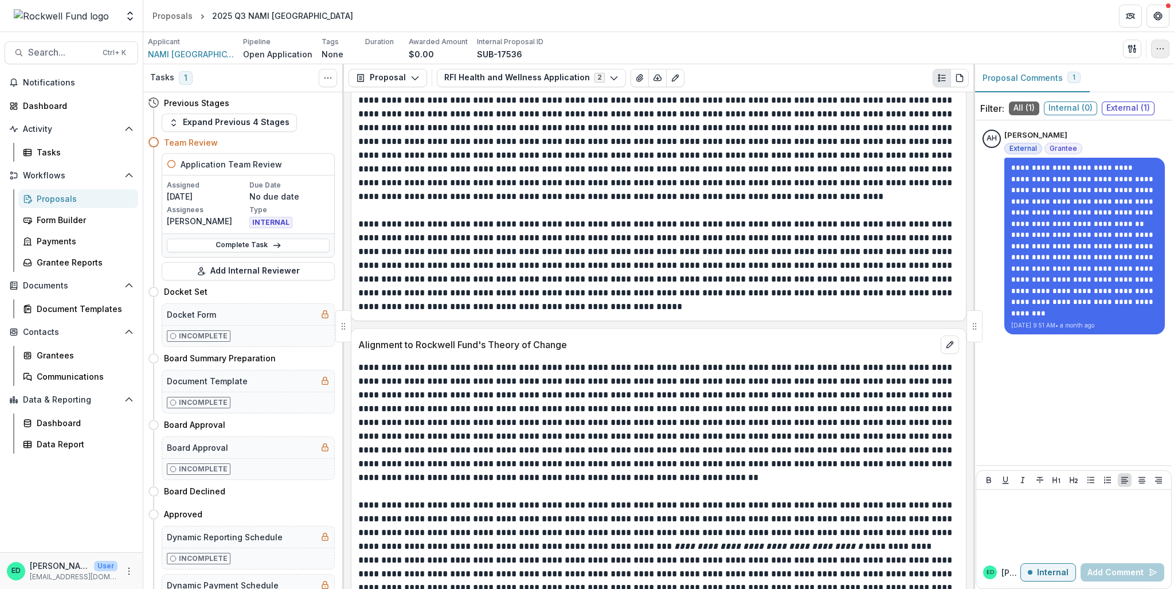
click at [691, 49] on button "button" at bounding box center [1160, 49] width 18 height 18
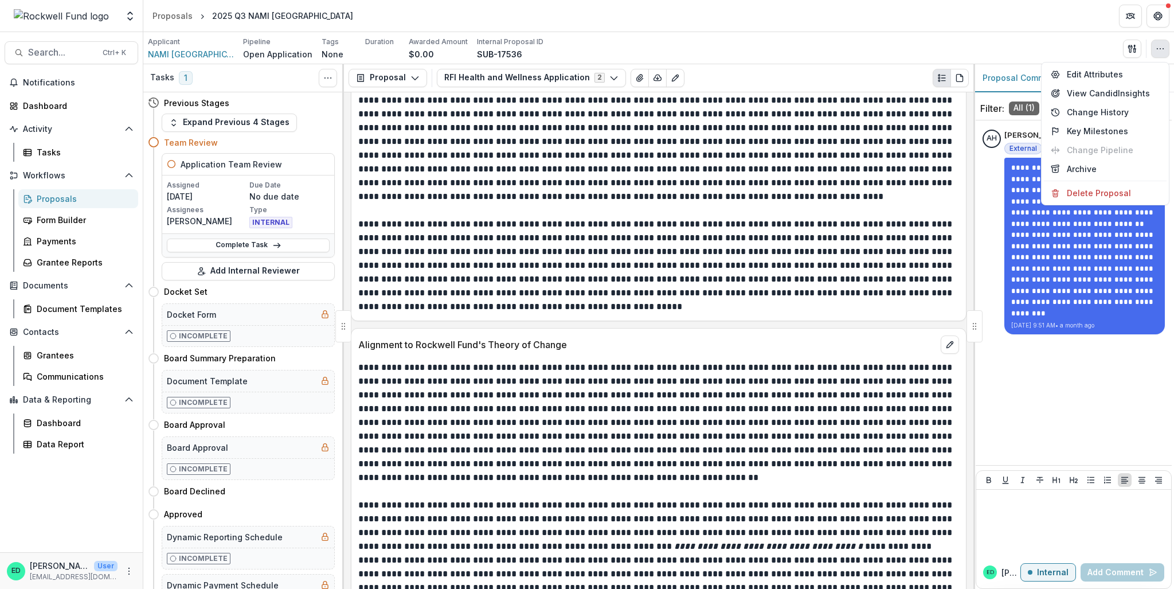
click at [691, 37] on div "Applicant NAMI Greater Houston Pipeline Open Application Tags None All tags Dur…" at bounding box center [658, 48] width 1021 height 23
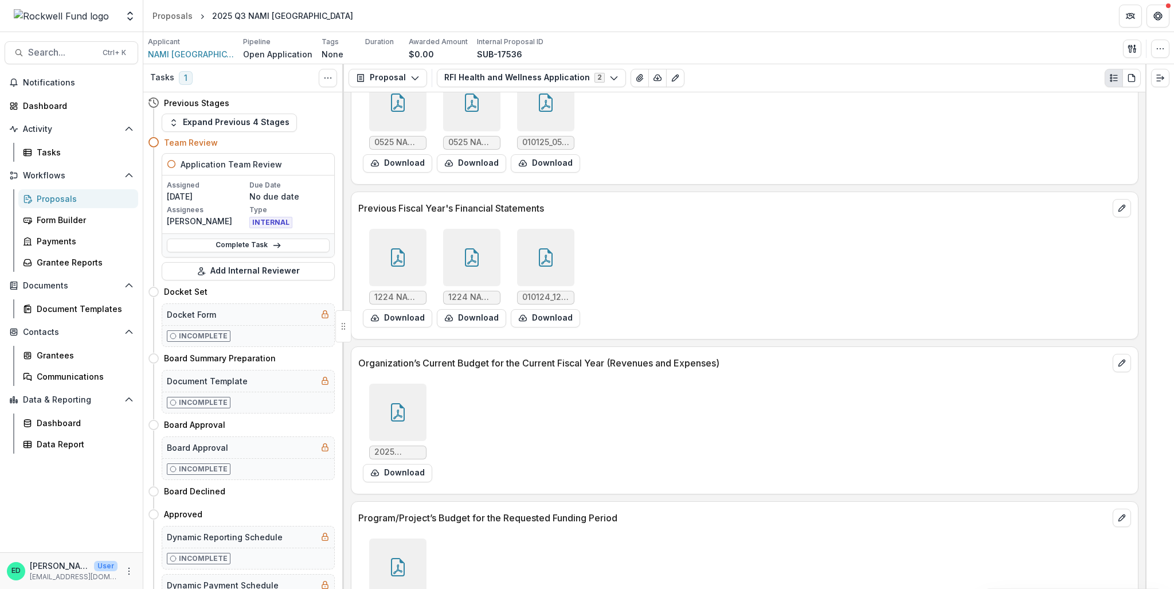
scroll to position [7795, 0]
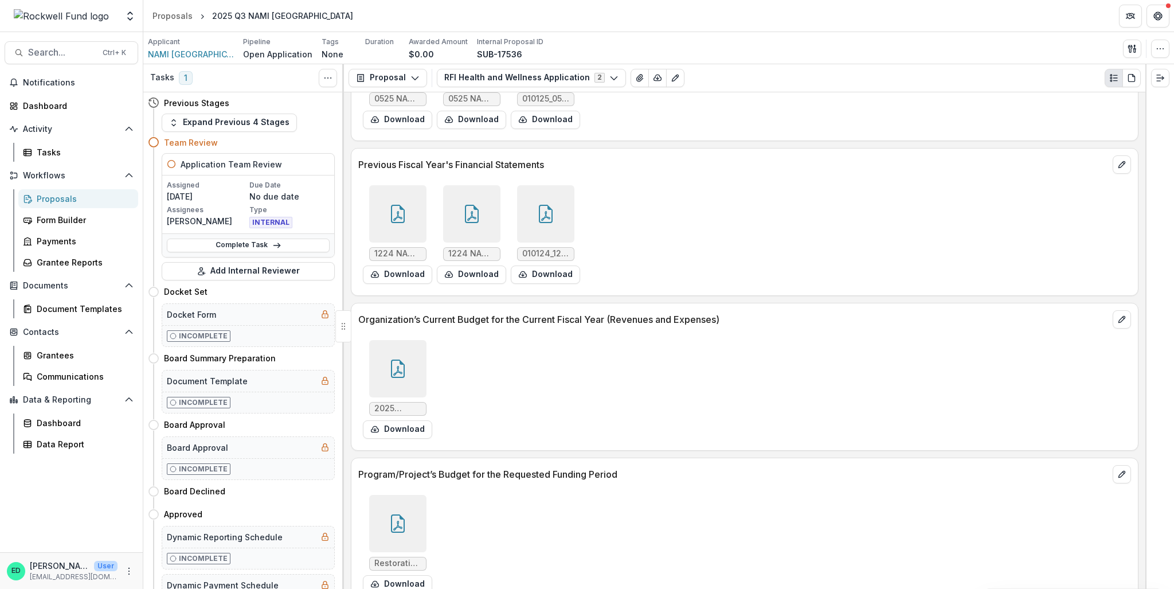
click at [405, 391] on icon at bounding box center [398, 523] width 18 height 18
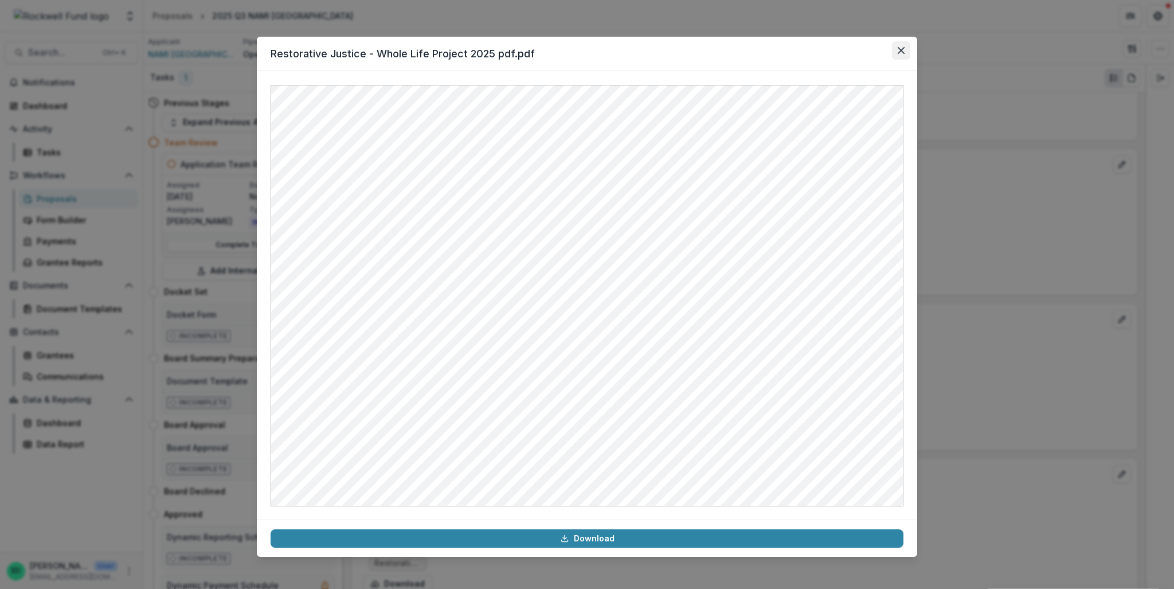
click at [691, 50] on button "Close" at bounding box center [901, 50] width 18 height 18
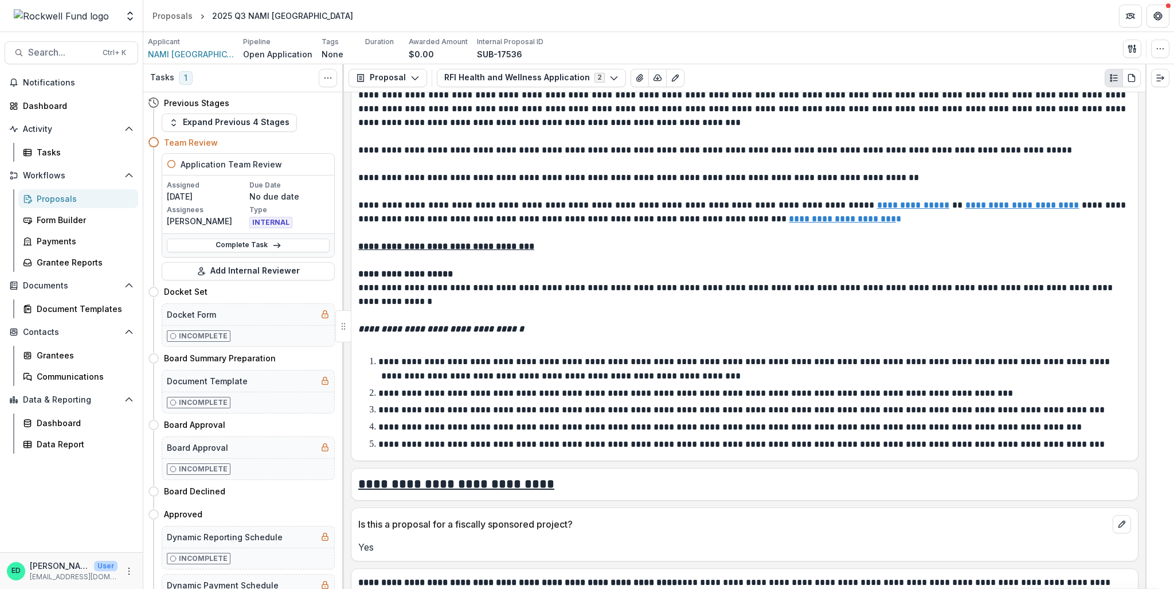
scroll to position [115, 0]
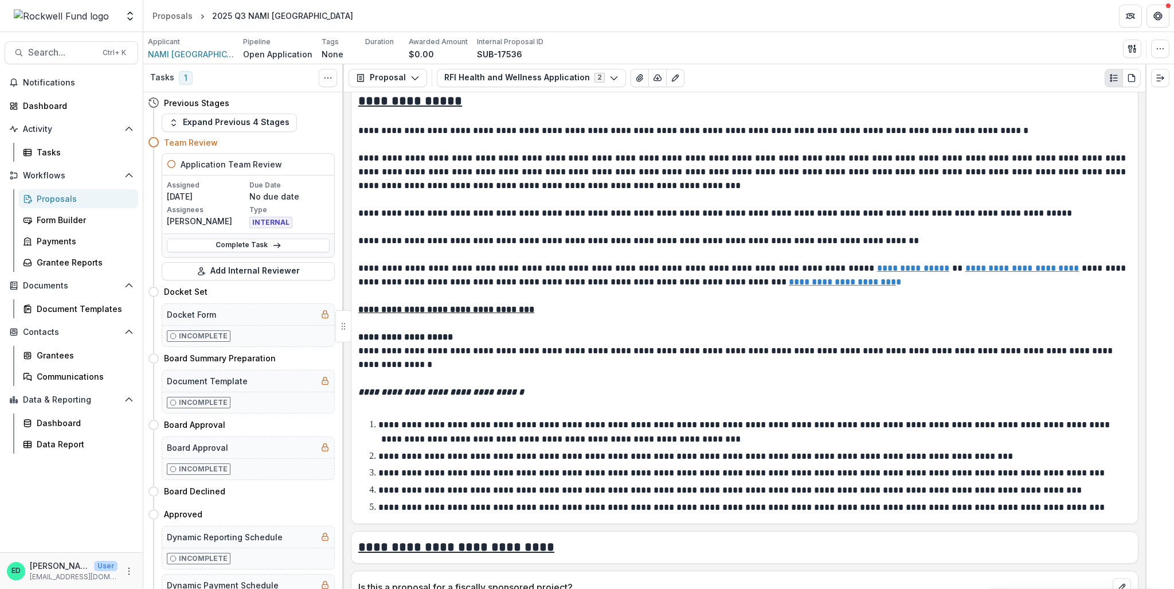
click at [672, 391] on p "**********" at bounding box center [741, 472] width 726 height 9
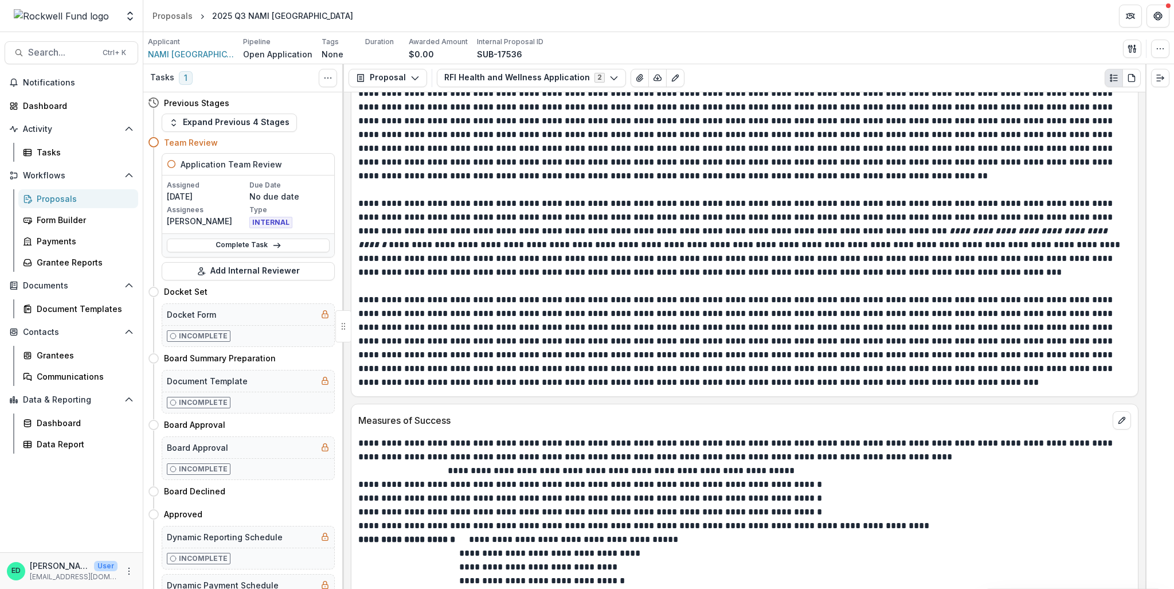
scroll to position [3439, 0]
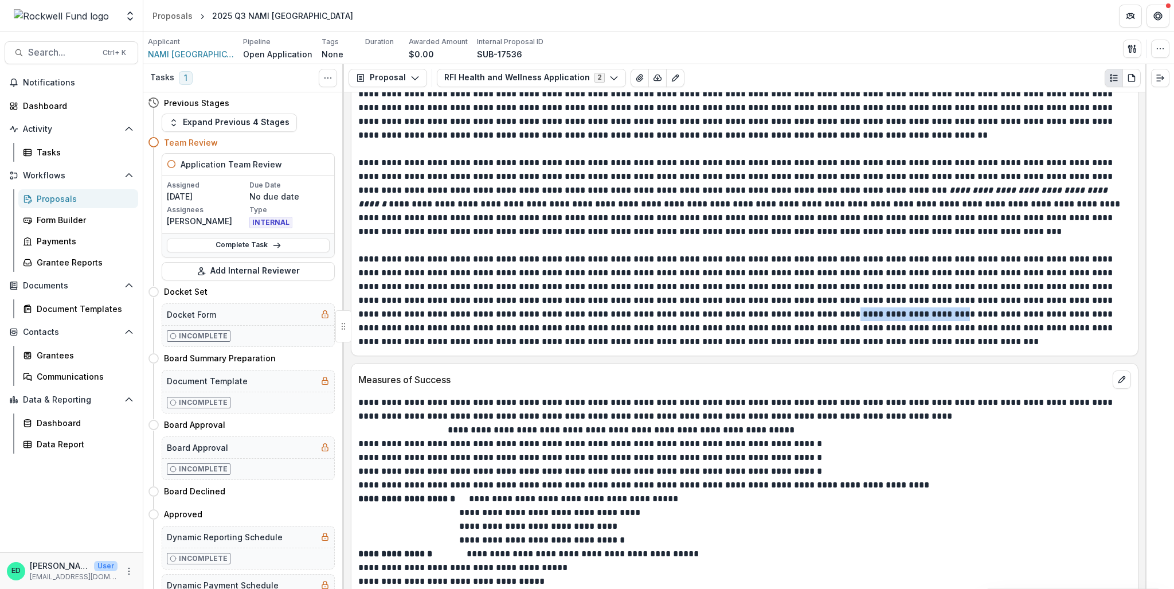
drag, startPoint x: 704, startPoint y: 304, endPoint x: 821, endPoint y: 309, distance: 117.0
click at [691, 309] on p at bounding box center [743, 300] width 770 height 96
copy p "**********"
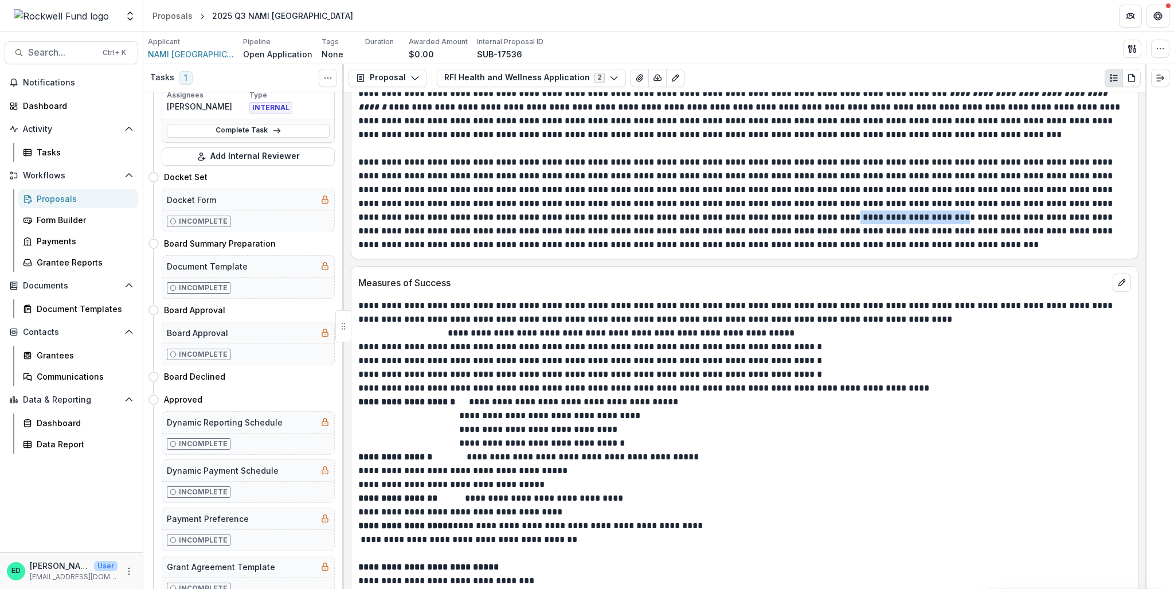
scroll to position [3553, 0]
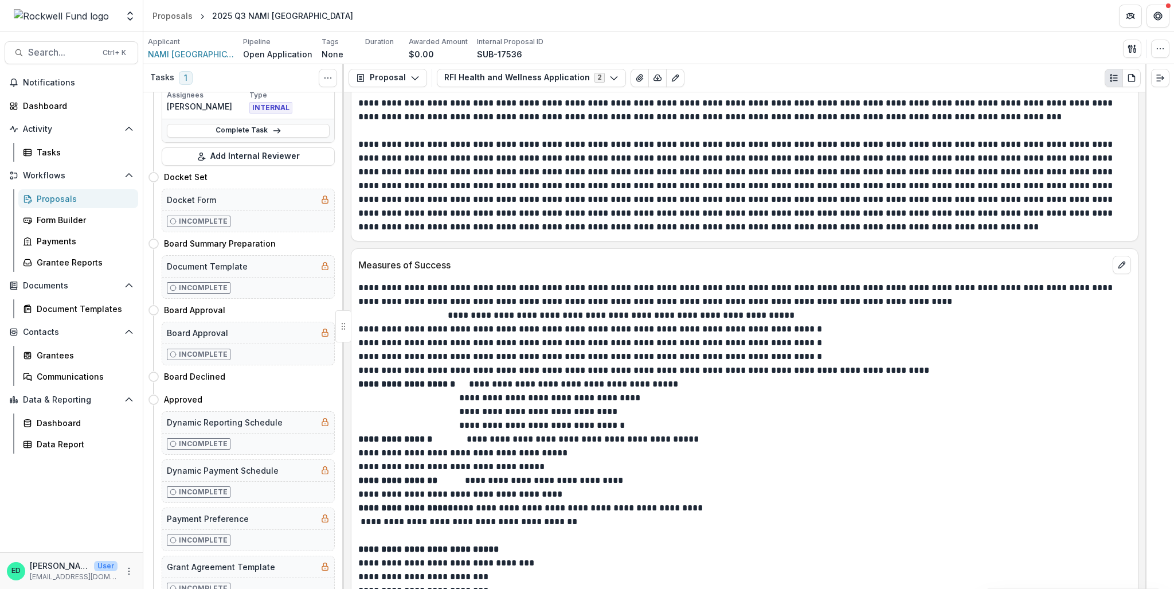
click at [536, 391] on p "**********" at bounding box center [743, 398] width 770 height 14
click at [529, 391] on p "**********" at bounding box center [743, 412] width 770 height 14
click at [522, 391] on p "**********" at bounding box center [743, 412] width 770 height 14
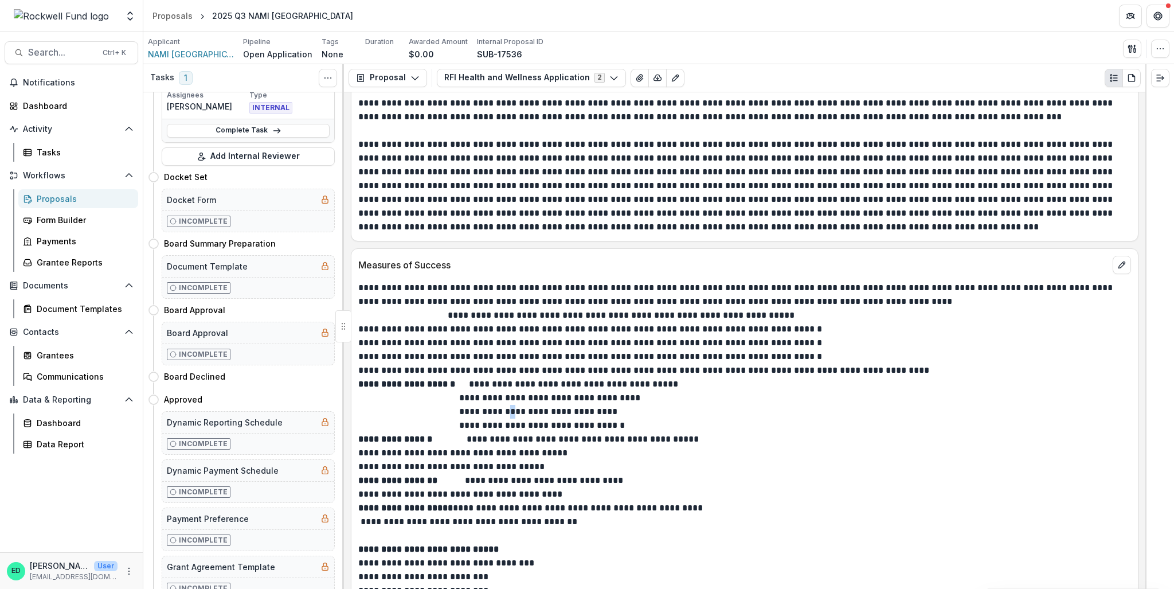
click at [521, 391] on p "**********" at bounding box center [743, 412] width 770 height 14
click at [527, 391] on p "**********" at bounding box center [743, 425] width 770 height 14
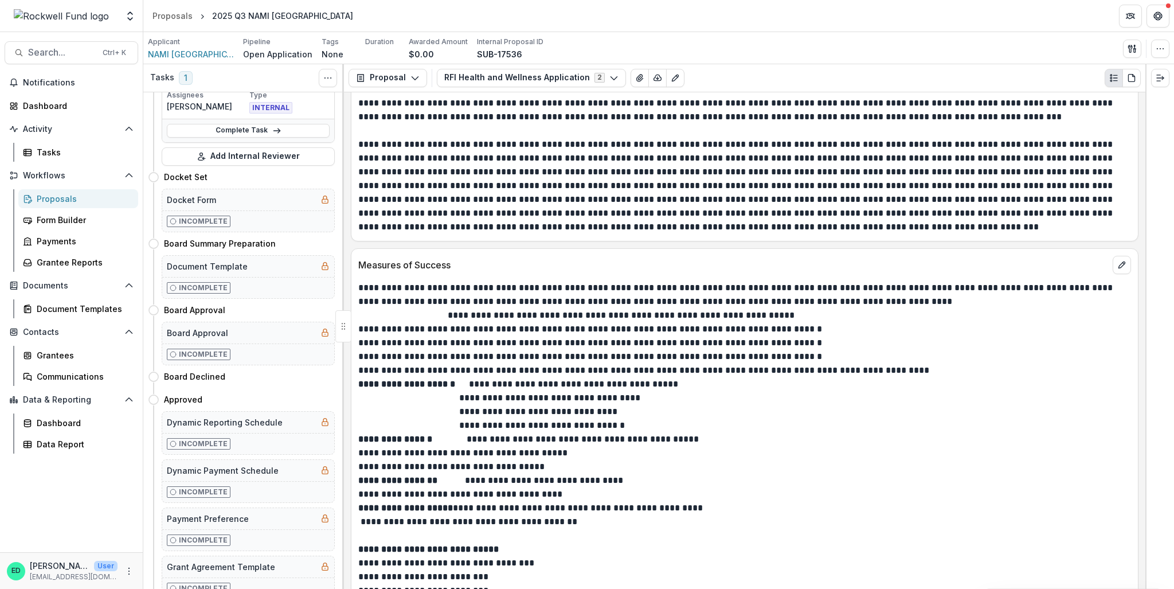
click at [518, 391] on p "**********" at bounding box center [743, 439] width 770 height 14
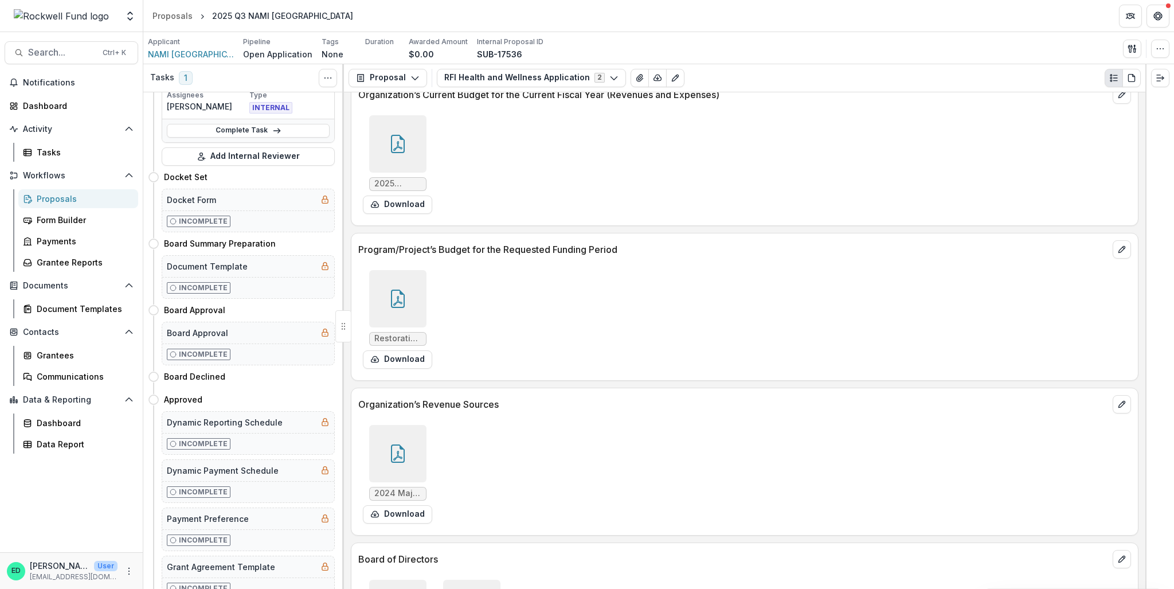
scroll to position [8024, 0]
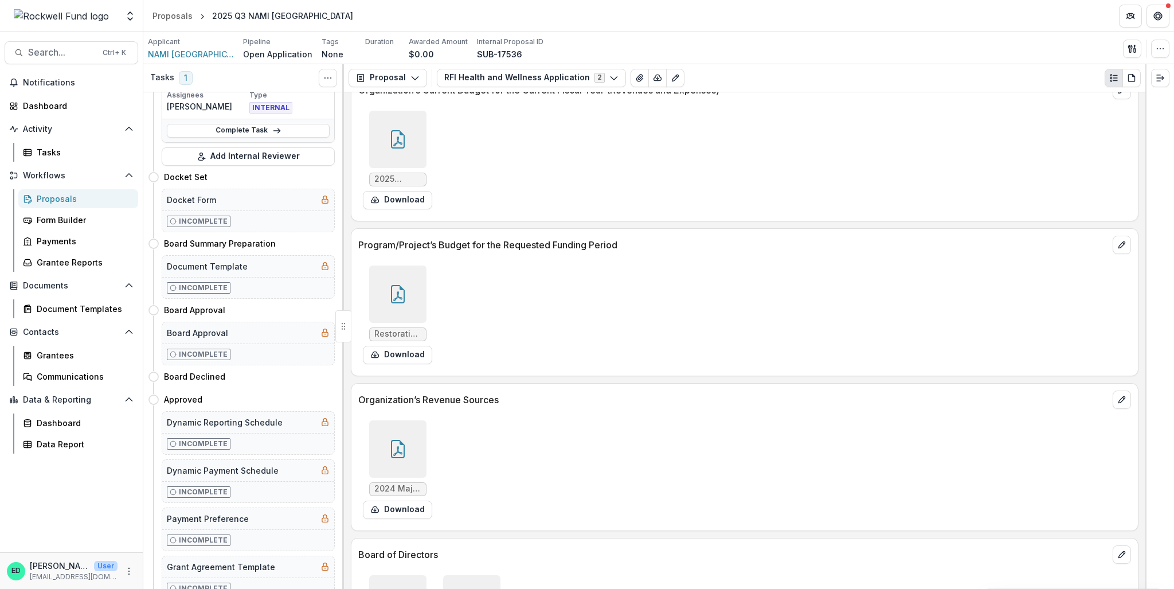
click at [394, 285] on icon at bounding box center [398, 294] width 14 height 18
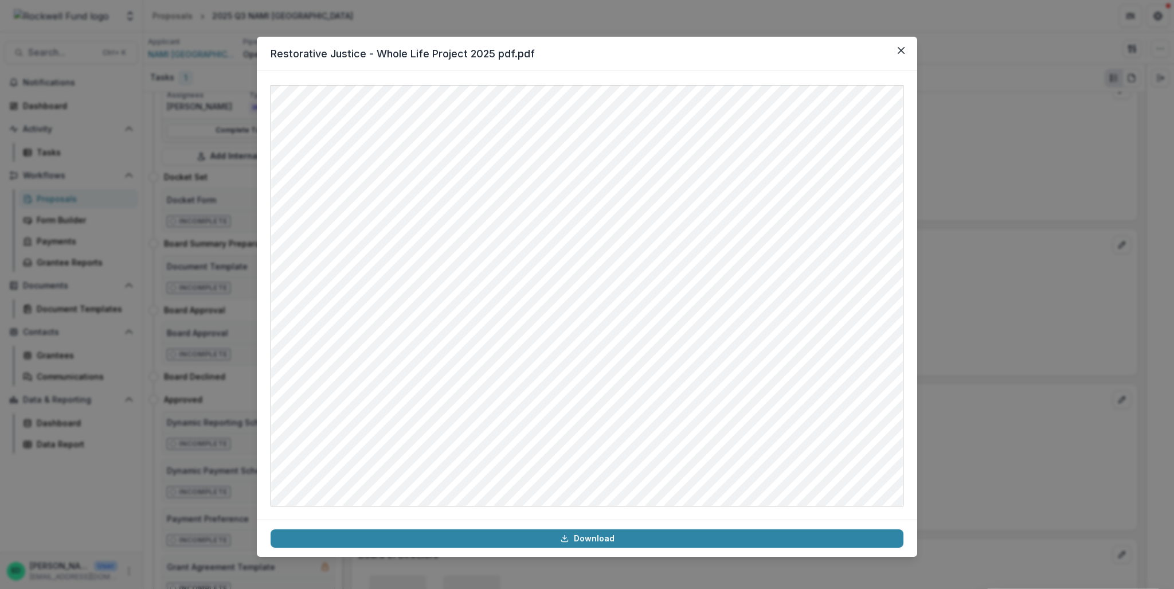
click at [691, 179] on div "Restorative Justice - Whole Life Project 2025 pdf.pdf Download" at bounding box center [587, 294] width 1174 height 589
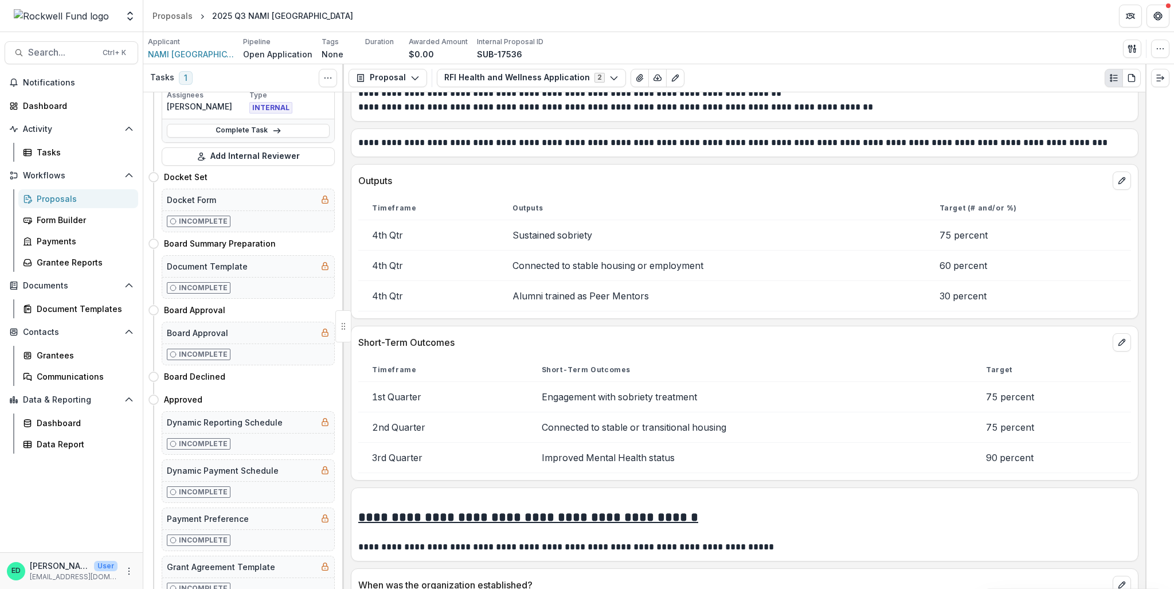
scroll to position [4288, 0]
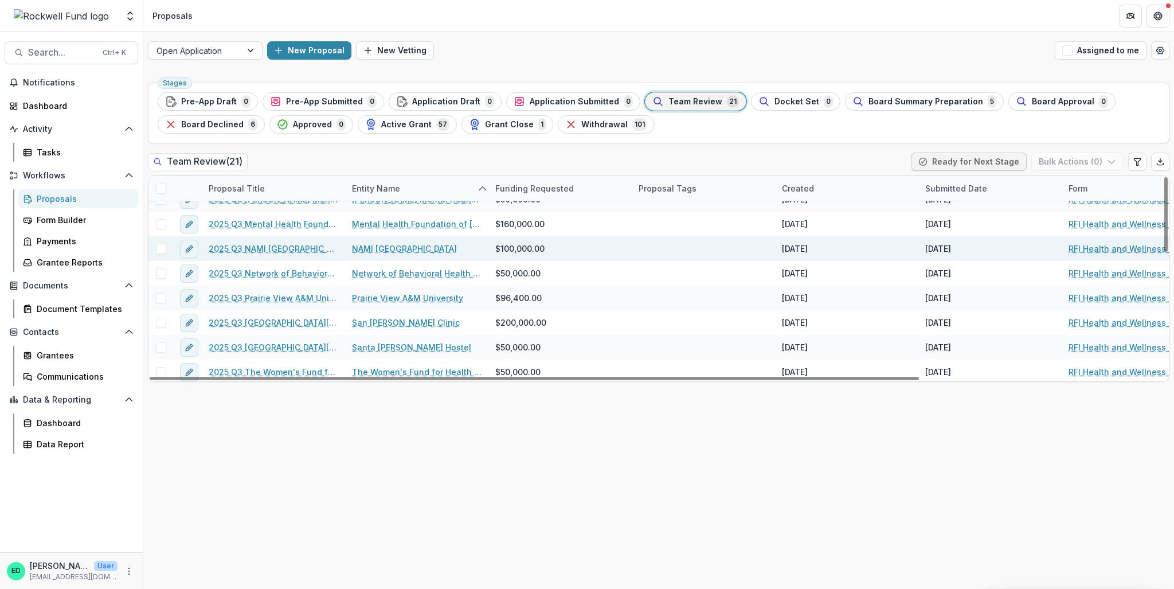
scroll to position [280, 0]
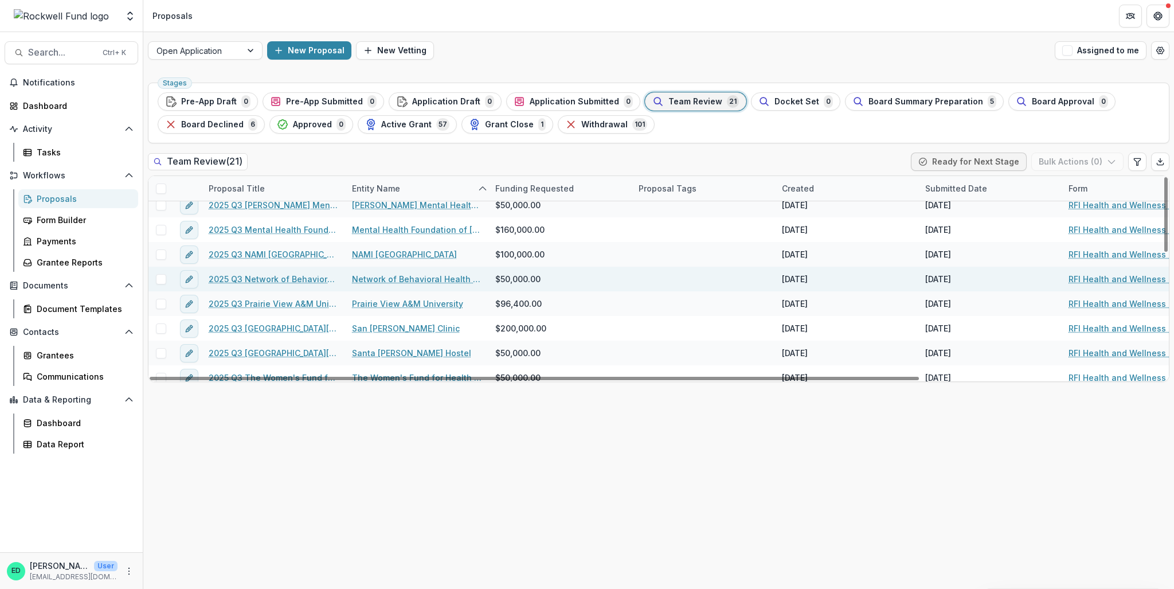
click at [301, 278] on link "2025 Q3 Network of Behavioral Health Providers" at bounding box center [274, 279] width 130 height 12
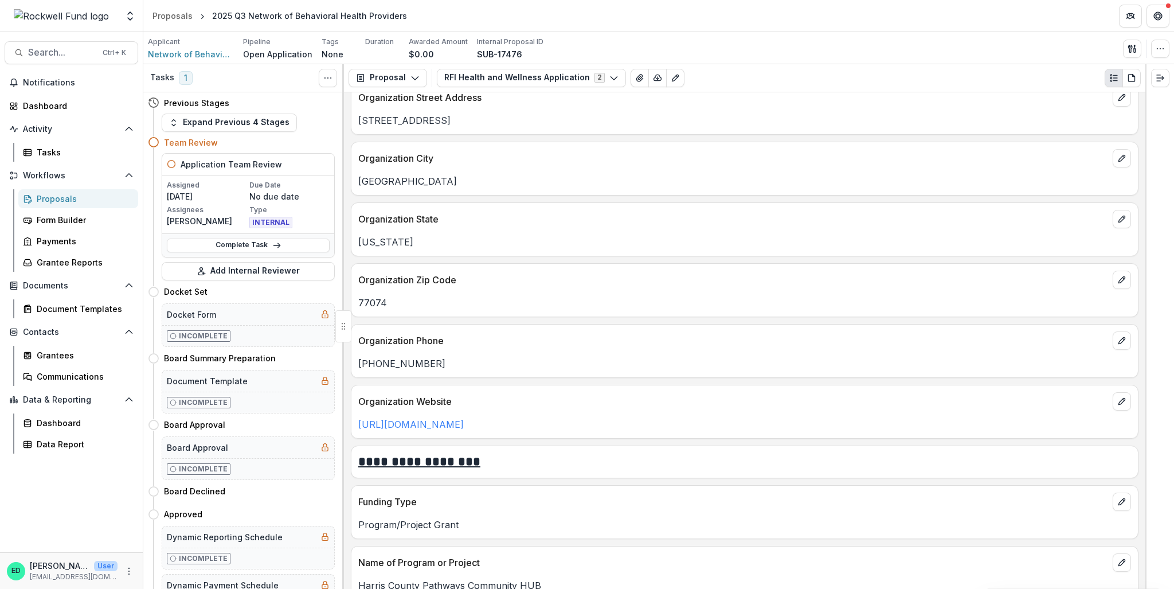
scroll to position [1261, 0]
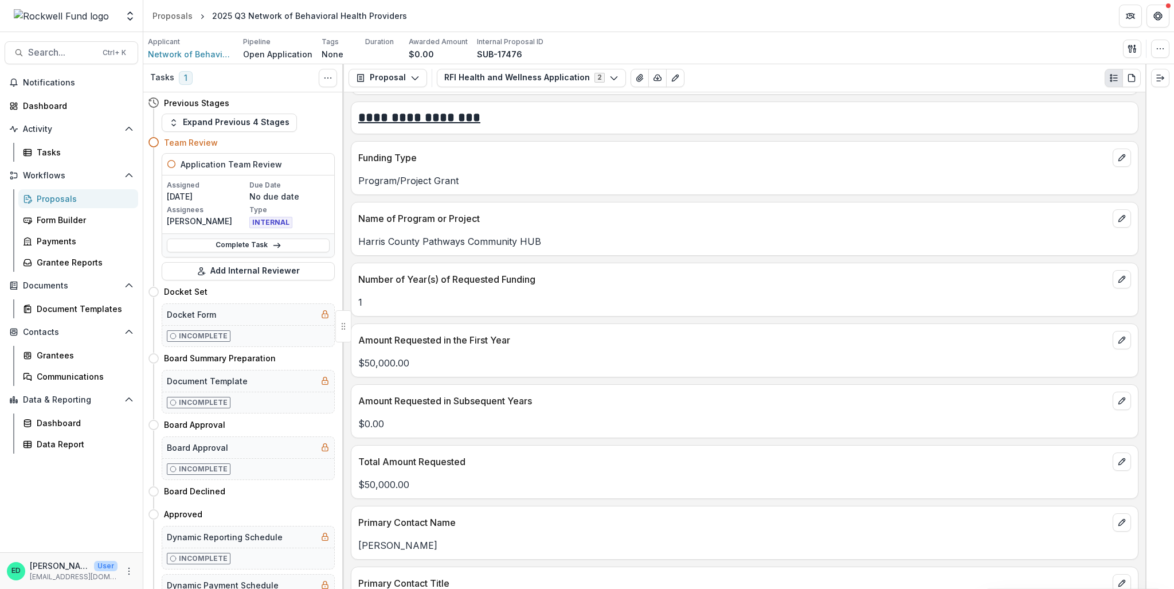
click at [480, 235] on p "Harris County Pathways Community HUB" at bounding box center [744, 241] width 773 height 14
copy p "Harris County Pathways Community HUB"
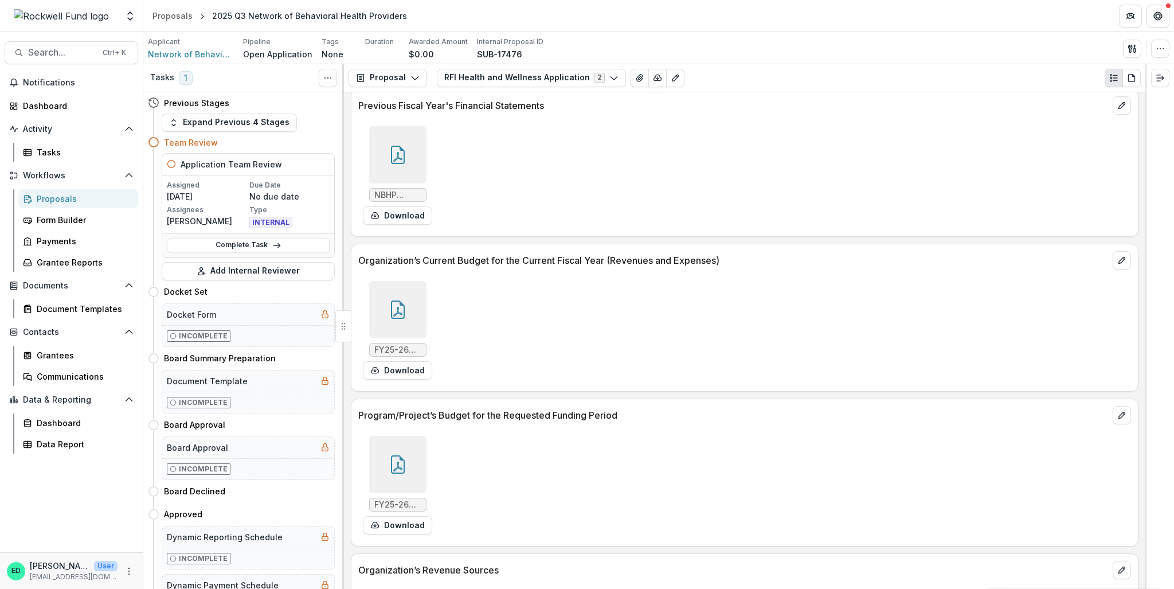
scroll to position [7795, 0]
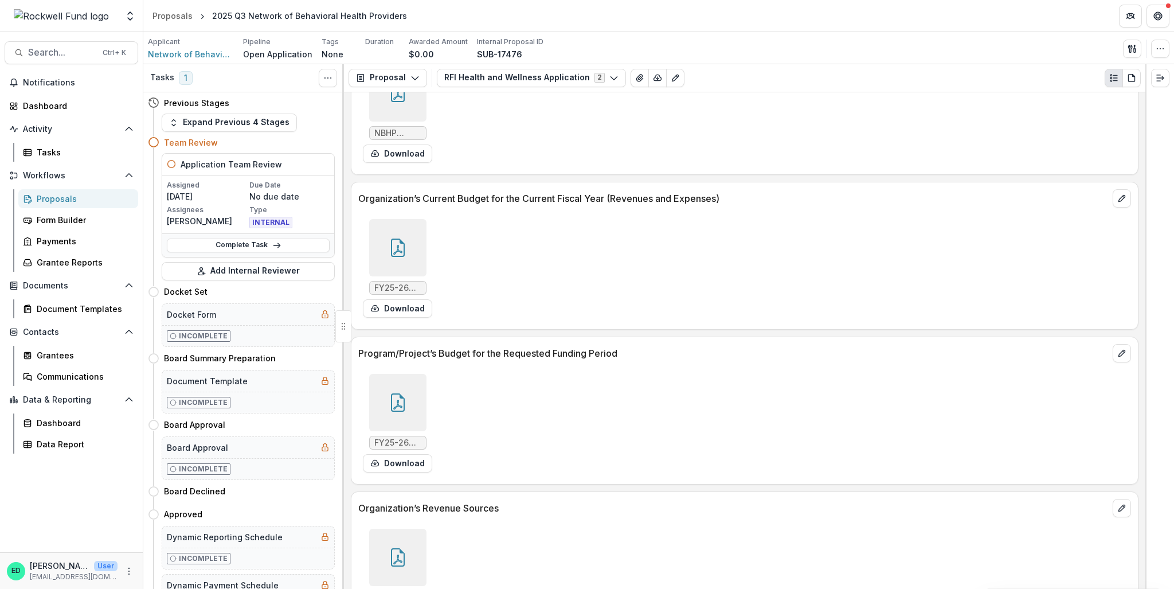
click at [396, 374] on div at bounding box center [397, 402] width 57 height 57
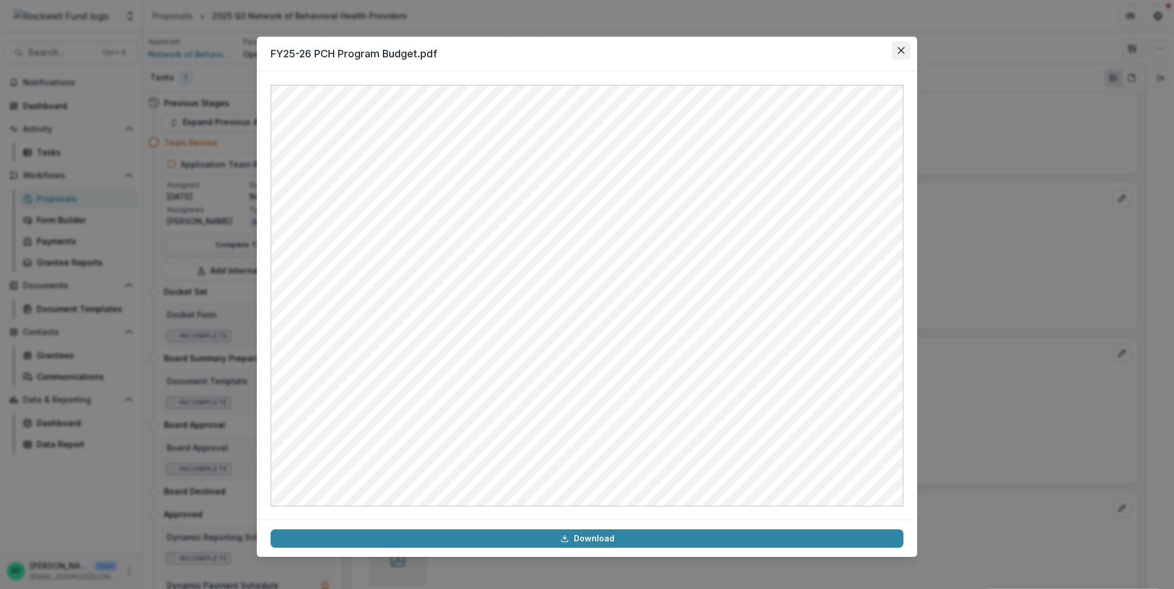
click at [691, 52] on button "Close" at bounding box center [901, 50] width 18 height 18
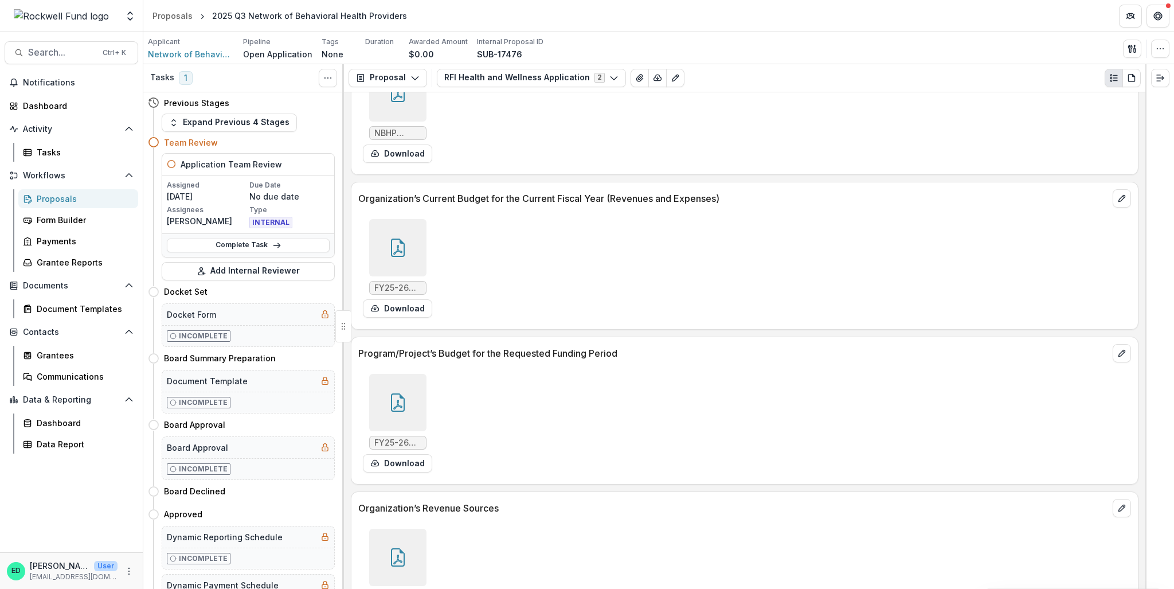
click at [391, 391] on icon at bounding box center [398, 557] width 18 height 18
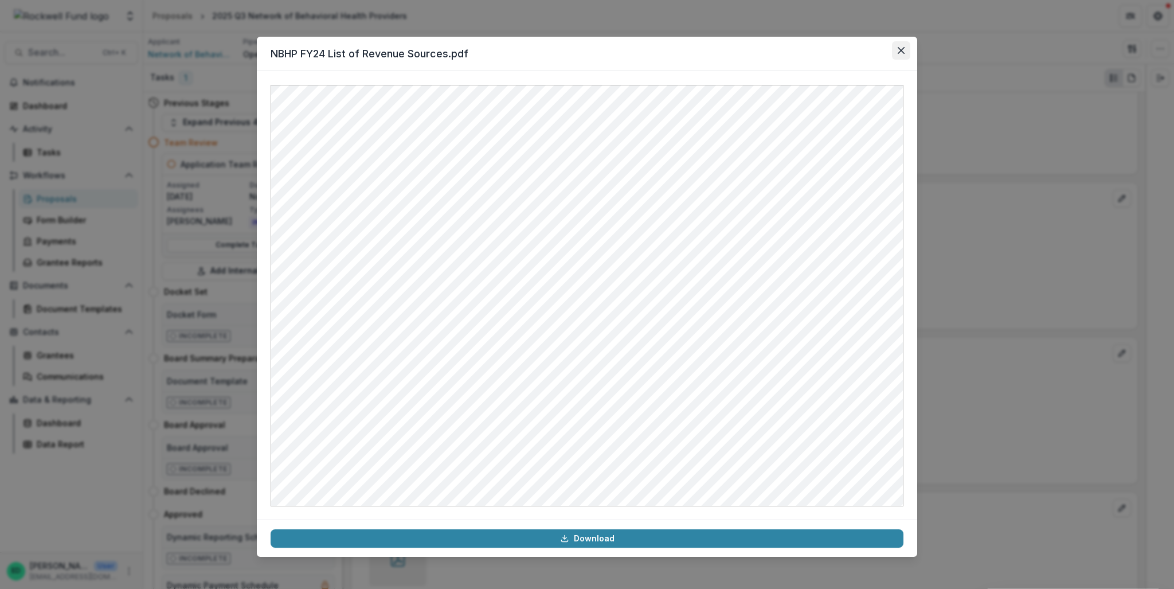
click at [691, 56] on button "Close" at bounding box center [901, 50] width 18 height 18
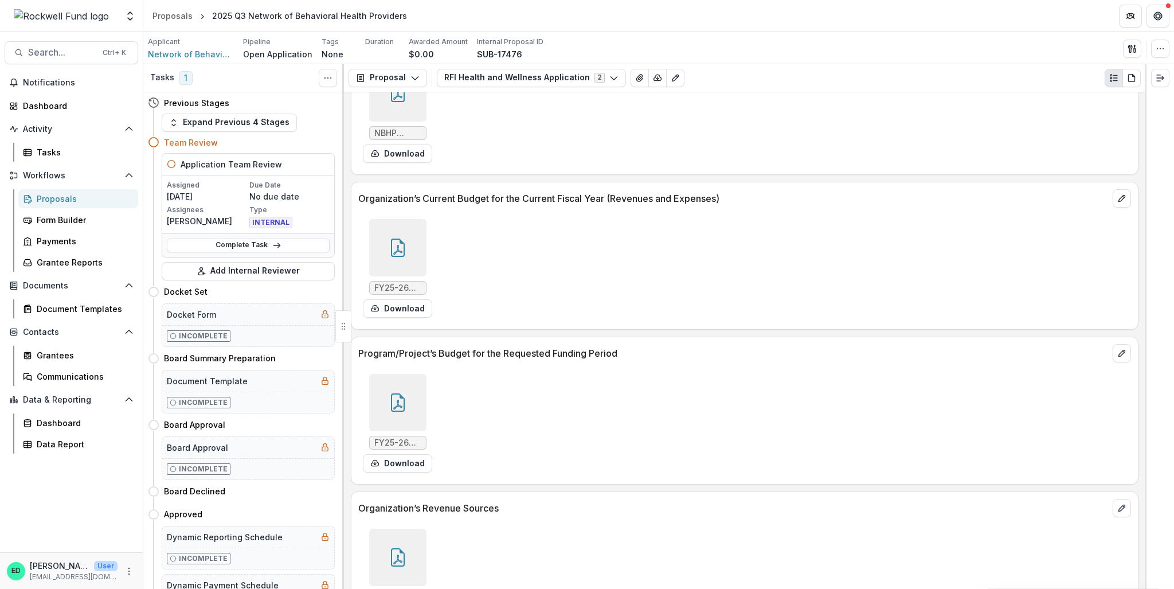
click at [405, 391] on icon at bounding box center [398, 402] width 18 height 18
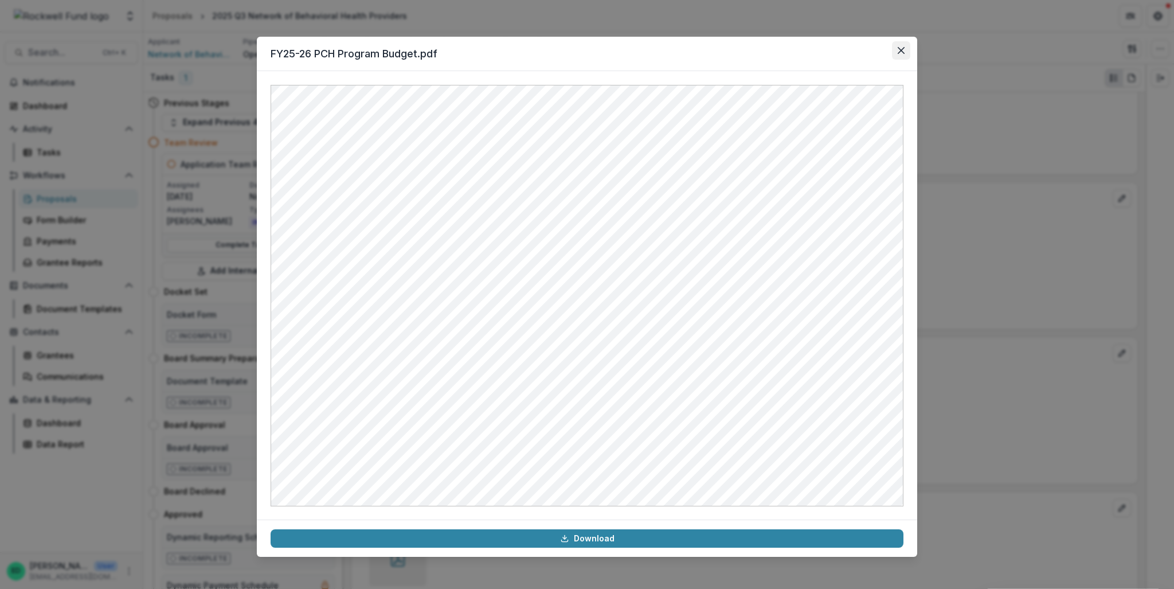
click at [691, 49] on button "Close" at bounding box center [901, 50] width 18 height 18
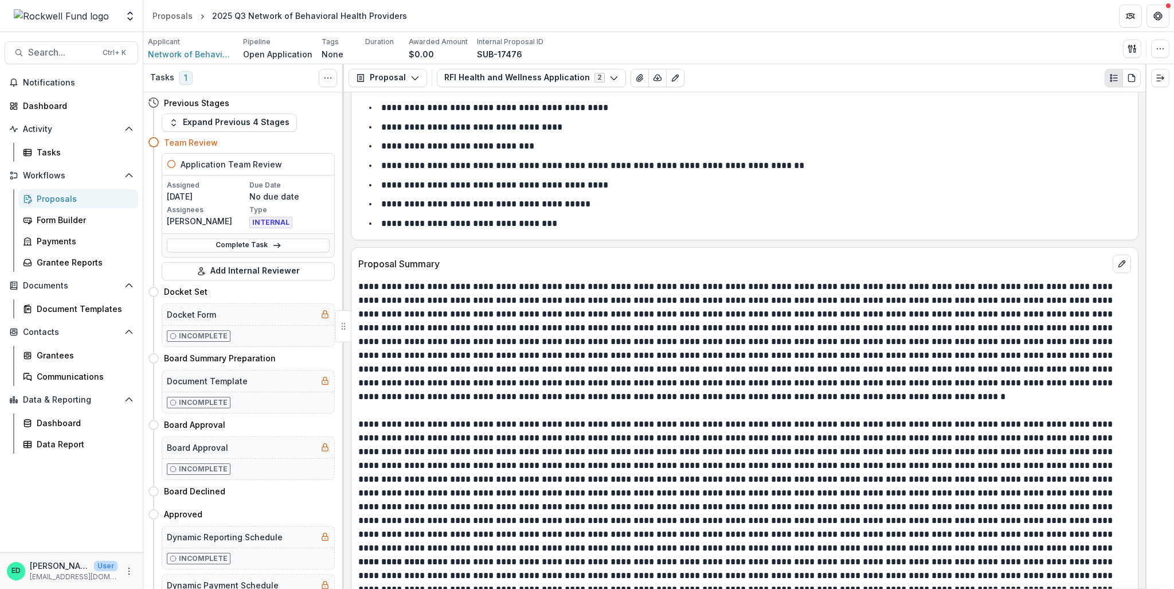
scroll to position [2235, 0]
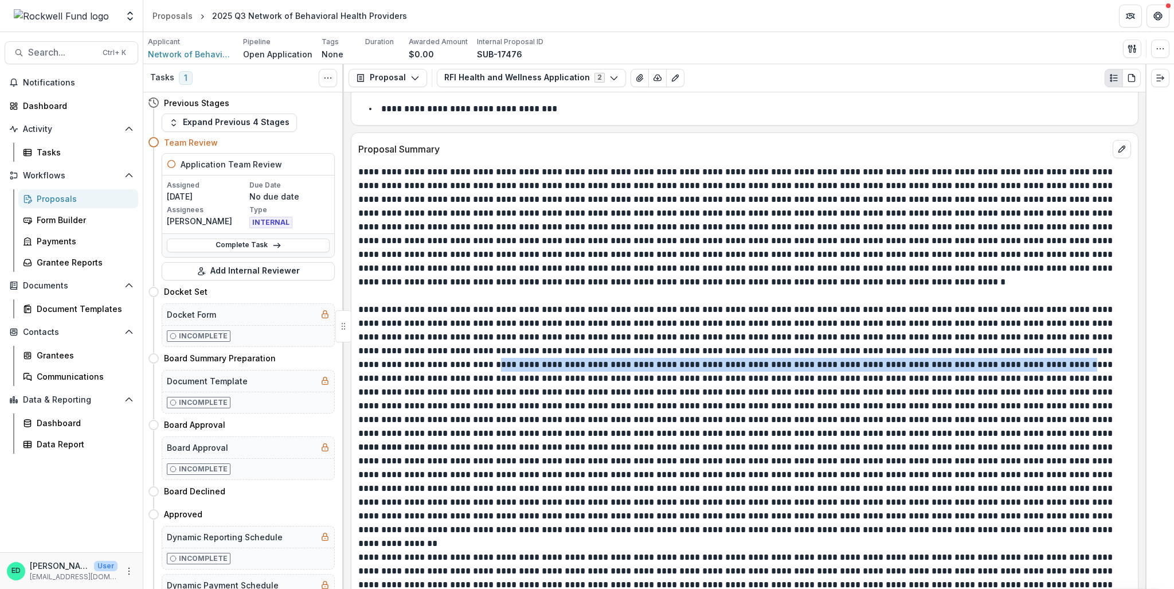
drag, startPoint x: 1020, startPoint y: 359, endPoint x: 428, endPoint y: 360, distance: 592.6
click at [428, 360] on p at bounding box center [743, 372] width 770 height 138
copy p "**********"
click at [175, 12] on div "Proposals" at bounding box center [172, 16] width 40 height 12
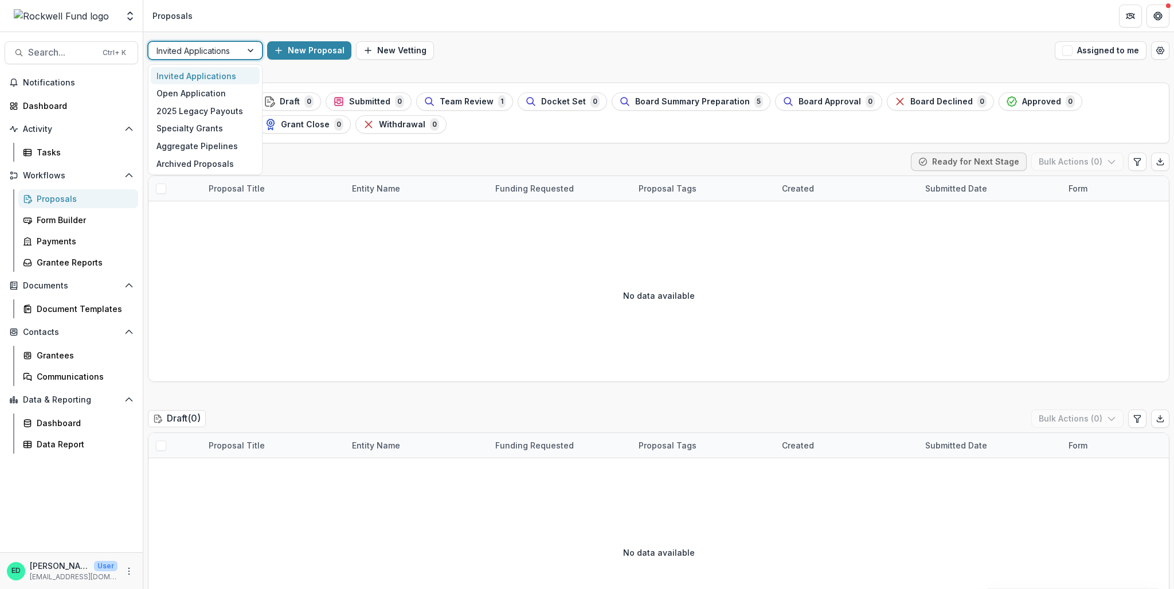
click at [227, 46] on div at bounding box center [194, 51] width 77 height 14
click at [227, 97] on div "Open Application" at bounding box center [205, 93] width 109 height 18
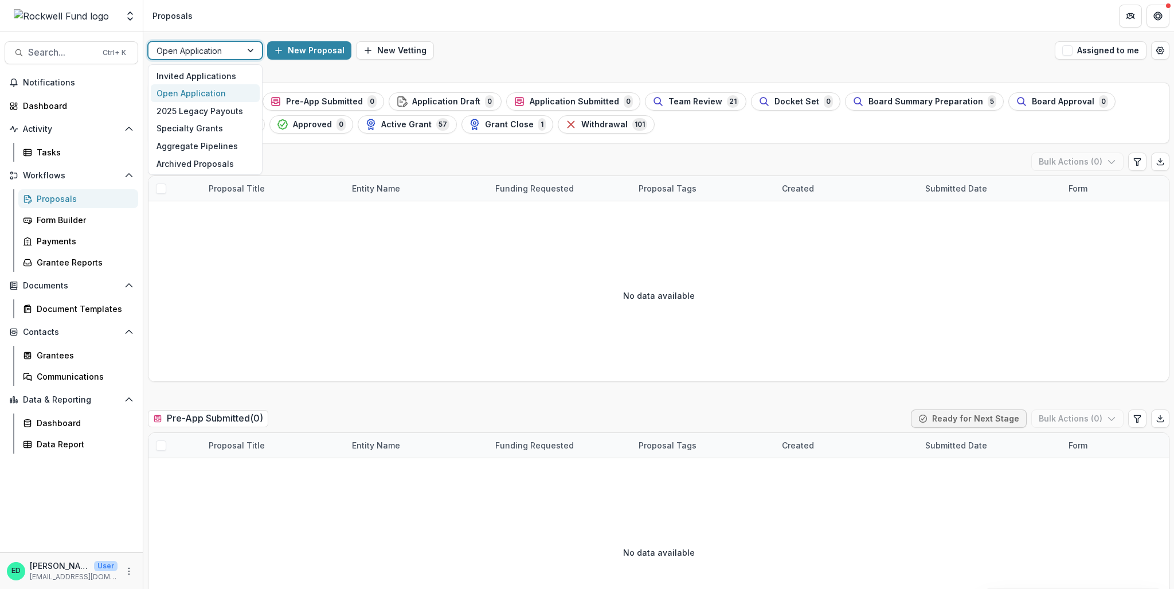
click at [209, 46] on div at bounding box center [194, 51] width 77 height 14
click at [213, 6] on header "Proposals" at bounding box center [658, 16] width 1030 height 32
click at [187, 48] on div at bounding box center [194, 51] width 77 height 14
click at [217, 79] on div "Invited Applications" at bounding box center [205, 76] width 109 height 18
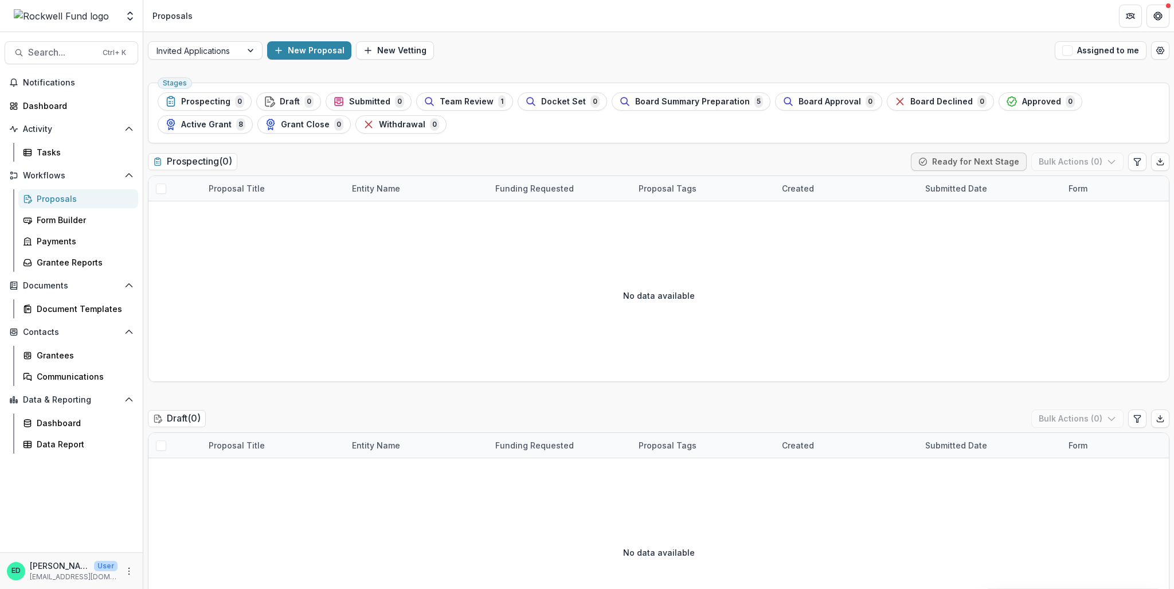
click at [214, 61] on div "Invited Applications New Proposal New Vetting Assigned to me" at bounding box center [658, 50] width 1030 height 37
click at [214, 53] on div at bounding box center [194, 51] width 77 height 14
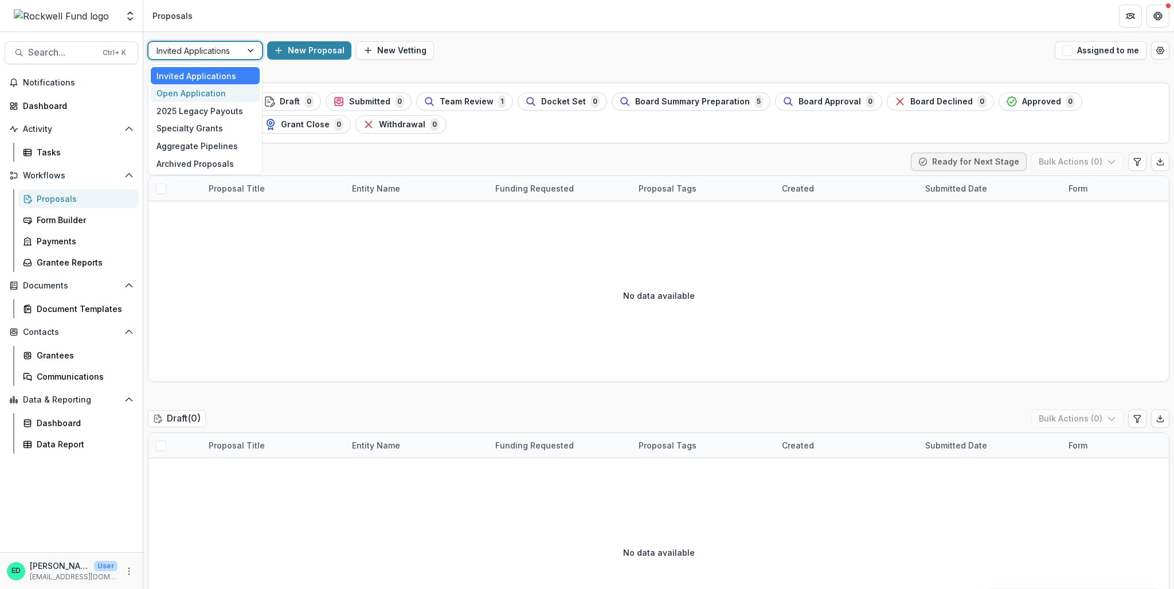
click at [205, 97] on div "Open Application" at bounding box center [205, 93] width 109 height 18
click at [198, 91] on div "Stages Prospecting 0 Draft 0 Submitted 0 Team Review 1 Docket Set 0 Board Summa…" at bounding box center [658, 113] width 1021 height 61
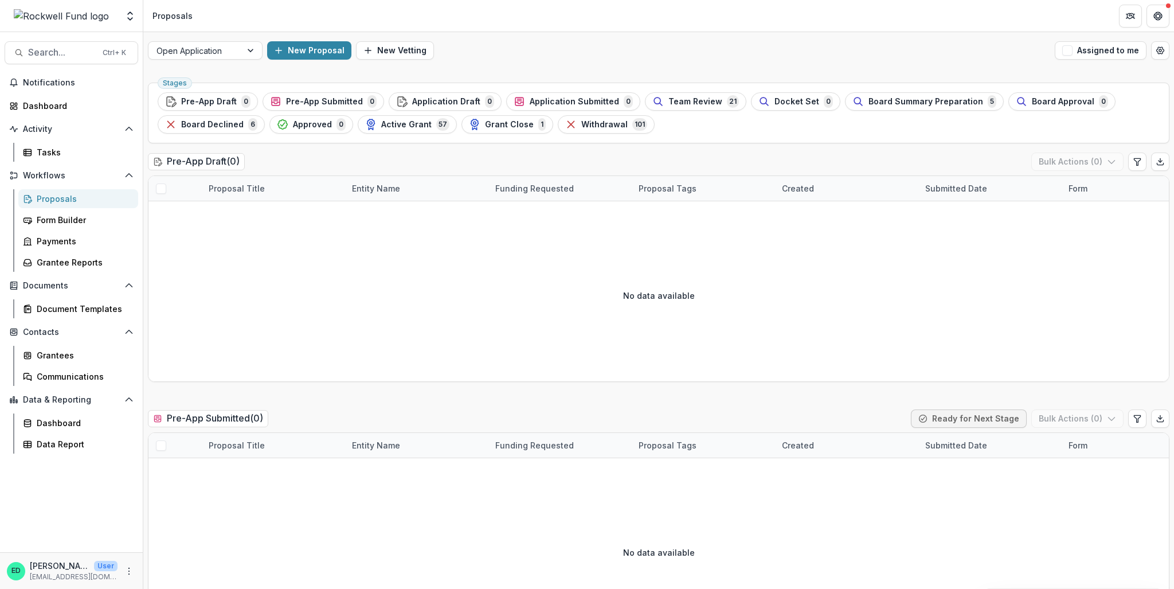
click at [206, 17] on header "Proposals" at bounding box center [658, 16] width 1030 height 32
click at [209, 44] on div at bounding box center [194, 51] width 77 height 14
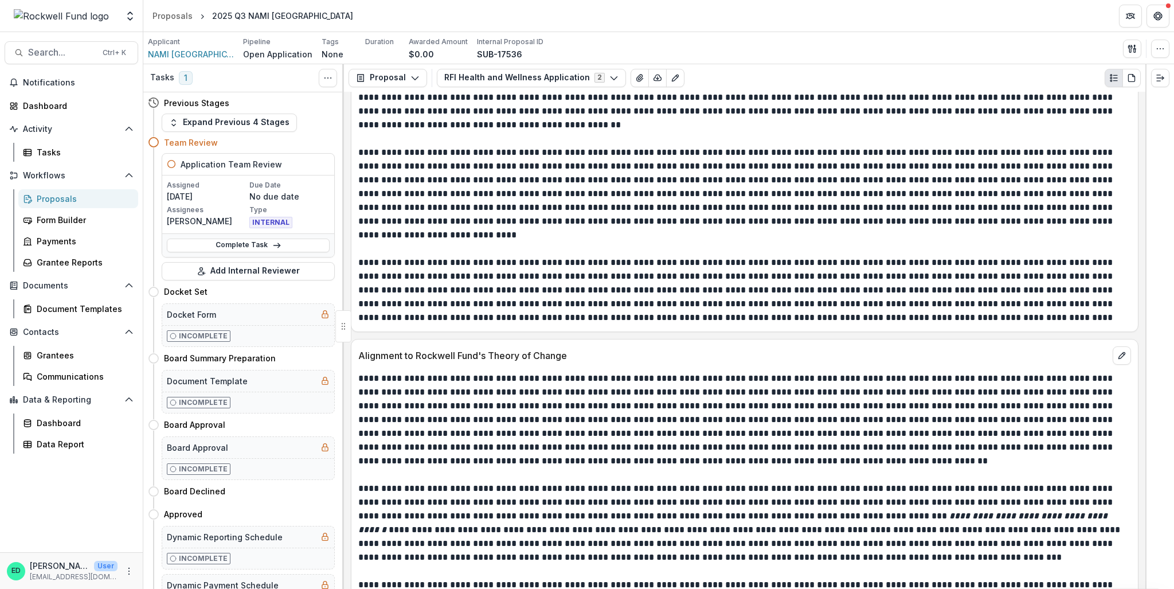
scroll to position [3314, 0]
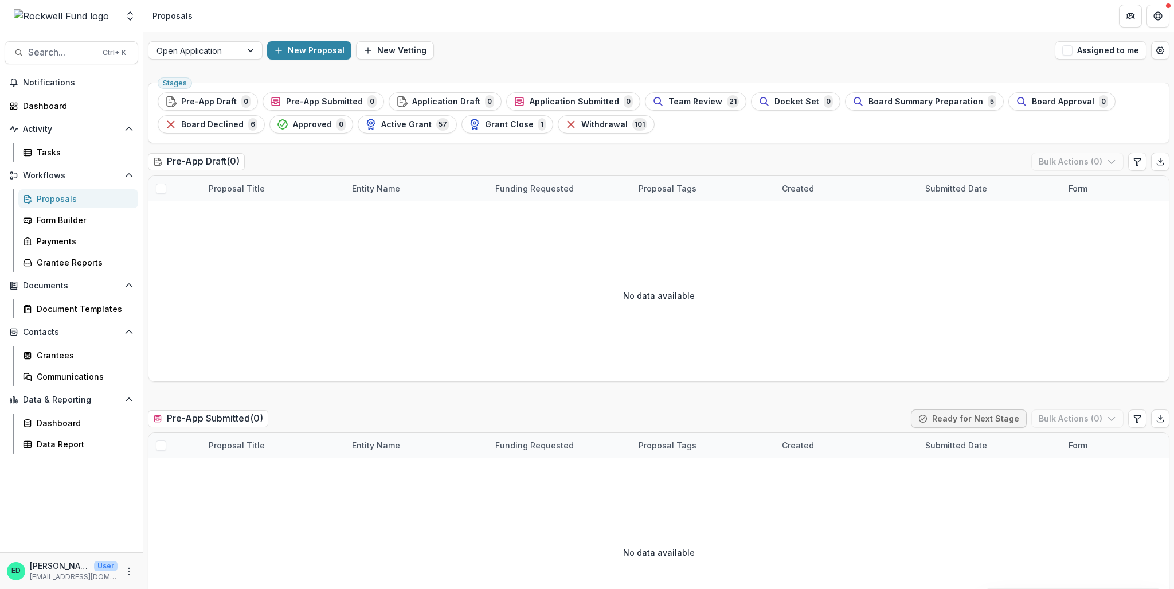
click at [209, 40] on div "Open Application New Proposal New Vetting Assigned to me" at bounding box center [658, 50] width 1030 height 37
click at [205, 48] on div at bounding box center [194, 51] width 77 height 14
click at [206, 59] on div "Open Application" at bounding box center [205, 50] width 115 height 18
click at [297, 18] on header "Proposals" at bounding box center [658, 16] width 1030 height 32
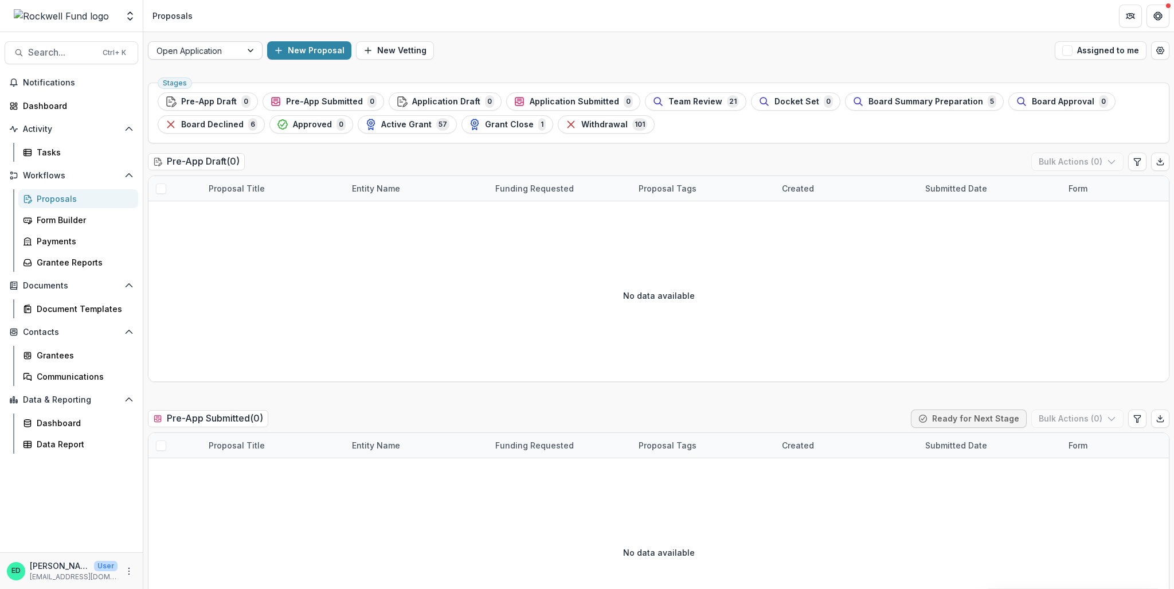
click at [181, 50] on div at bounding box center [194, 51] width 77 height 14
click at [229, 32] on div "Aggregate Analysis Foundations Rockwell Fund Data Sandbox Rockwell Fund Team Se…" at bounding box center [587, 16] width 1174 height 32
click at [209, 56] on div at bounding box center [194, 51] width 77 height 14
click at [247, 27] on header "Proposals" at bounding box center [658, 16] width 1030 height 32
click at [228, 52] on div at bounding box center [194, 51] width 77 height 14
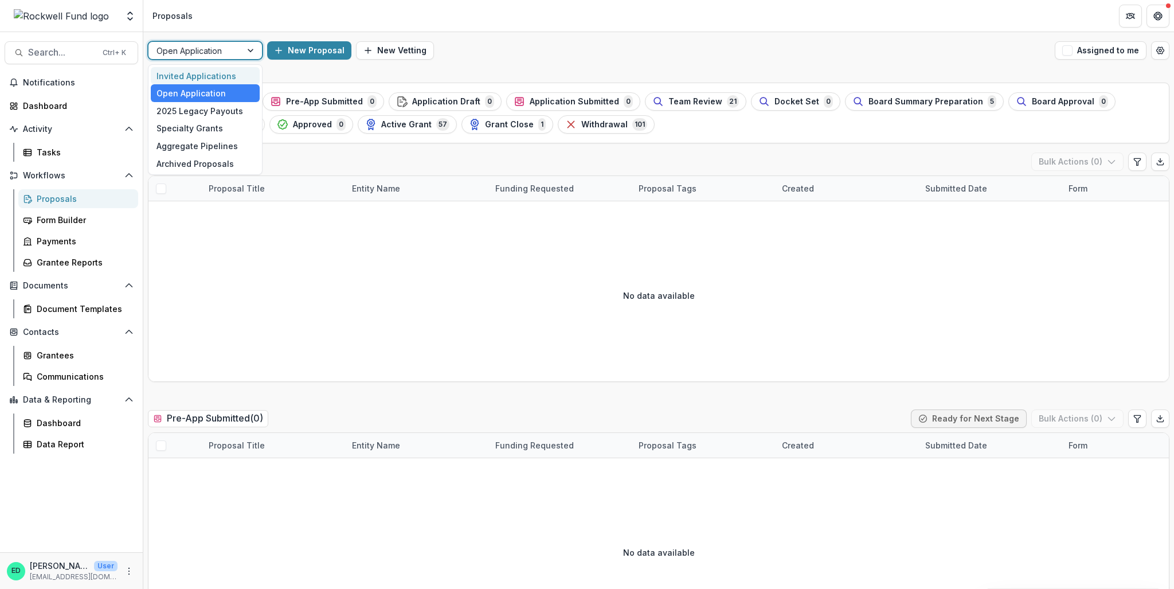
click at [215, 77] on div "Invited Applications" at bounding box center [205, 76] width 109 height 18
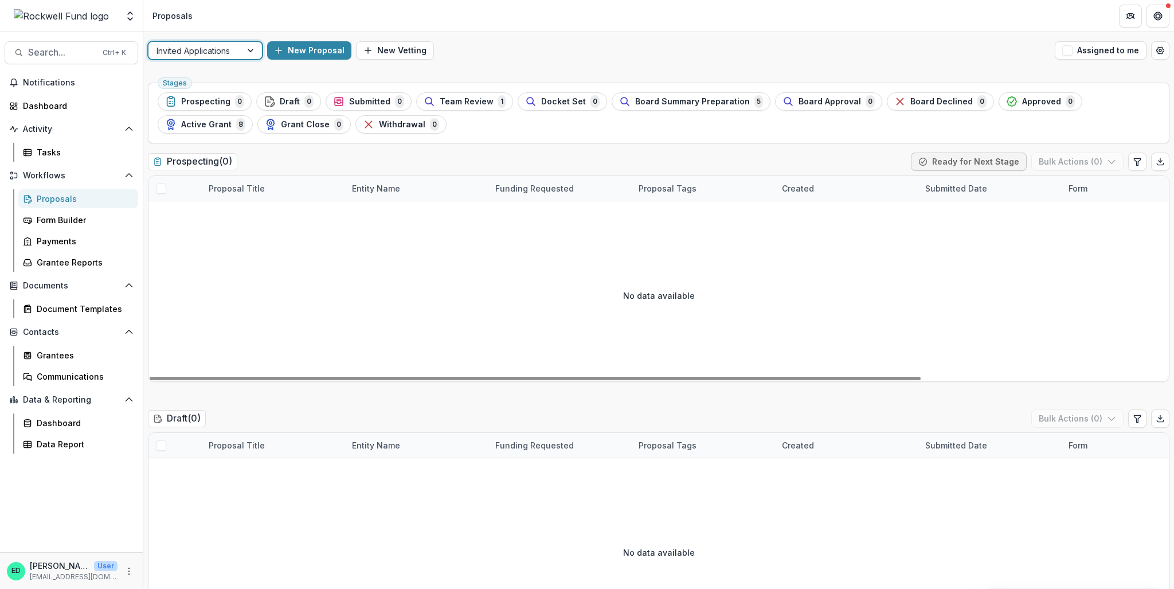
click at [213, 58] on div "Invited Applications" at bounding box center [194, 50] width 93 height 17
click at [202, 98] on div "Open Application" at bounding box center [205, 93] width 109 height 18
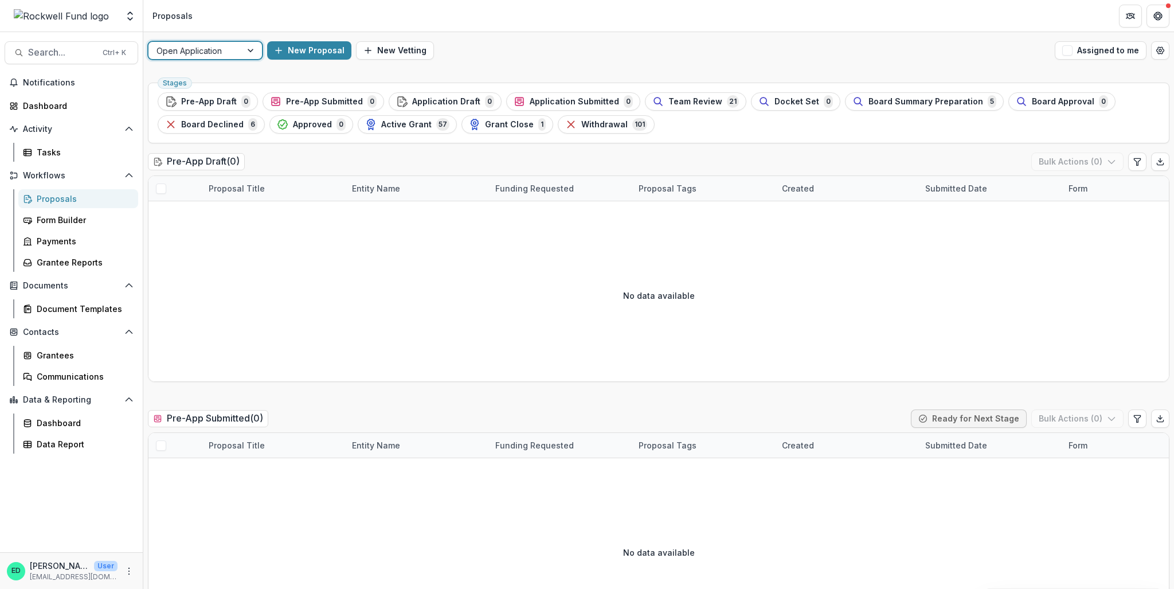
click at [216, 54] on div at bounding box center [194, 51] width 77 height 14
click at [209, 90] on div "Open Application" at bounding box center [205, 93] width 109 height 18
click at [211, 49] on div at bounding box center [194, 51] width 77 height 14
click at [203, 78] on div "Invited Applications" at bounding box center [205, 76] width 109 height 18
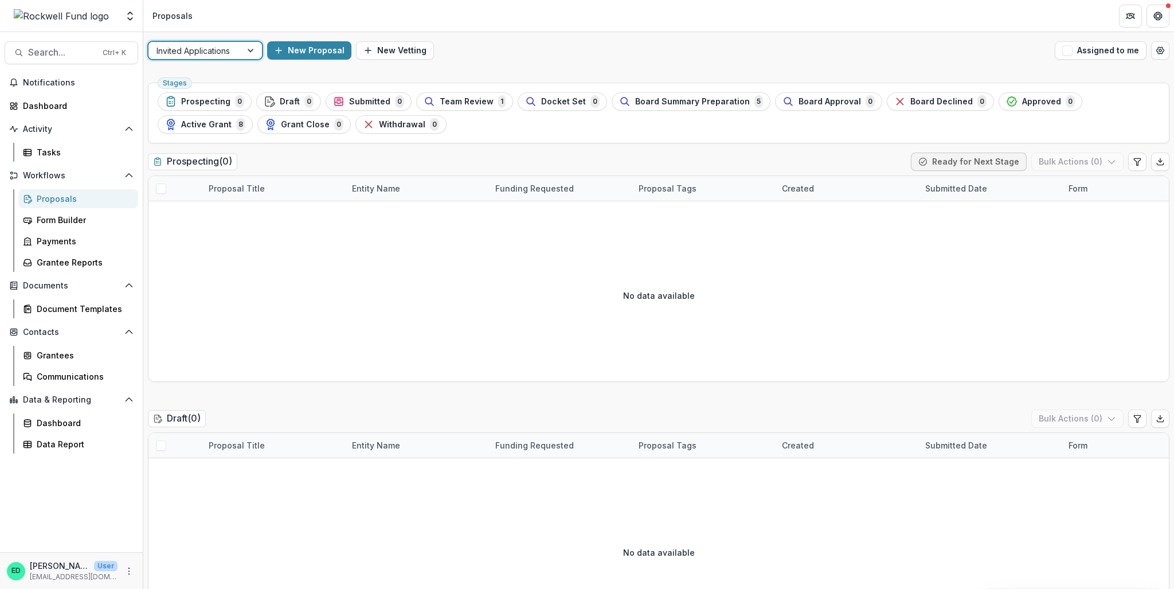
click at [229, 49] on div at bounding box center [194, 51] width 77 height 14
click at [229, 90] on div "Open Application" at bounding box center [205, 93] width 109 height 18
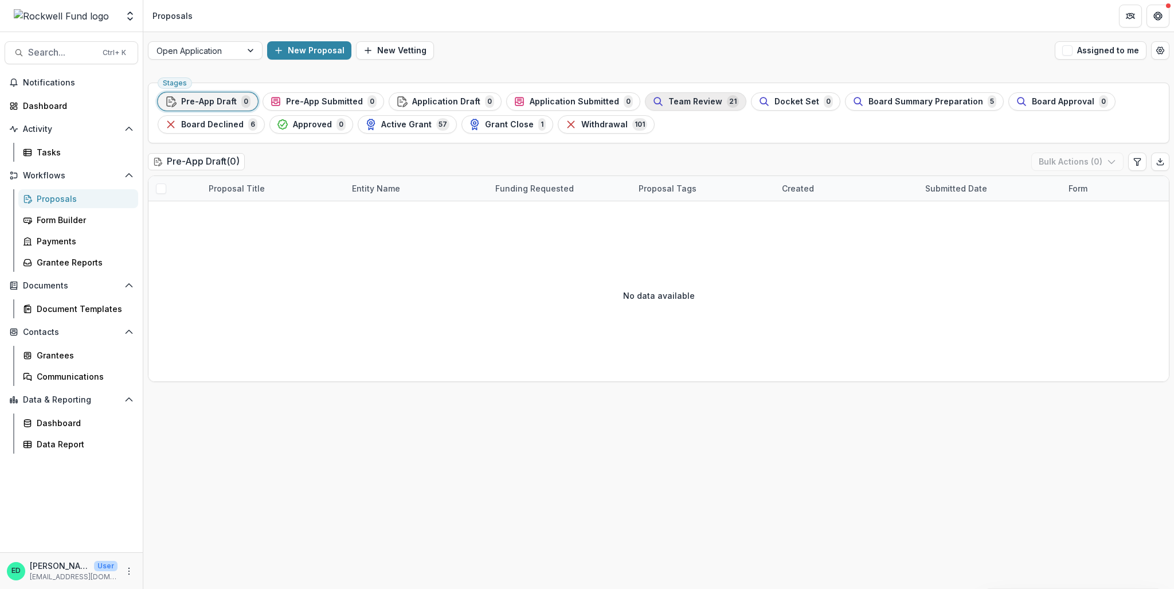
click at [683, 106] on div "Team Review 21" at bounding box center [695, 101] width 87 height 13
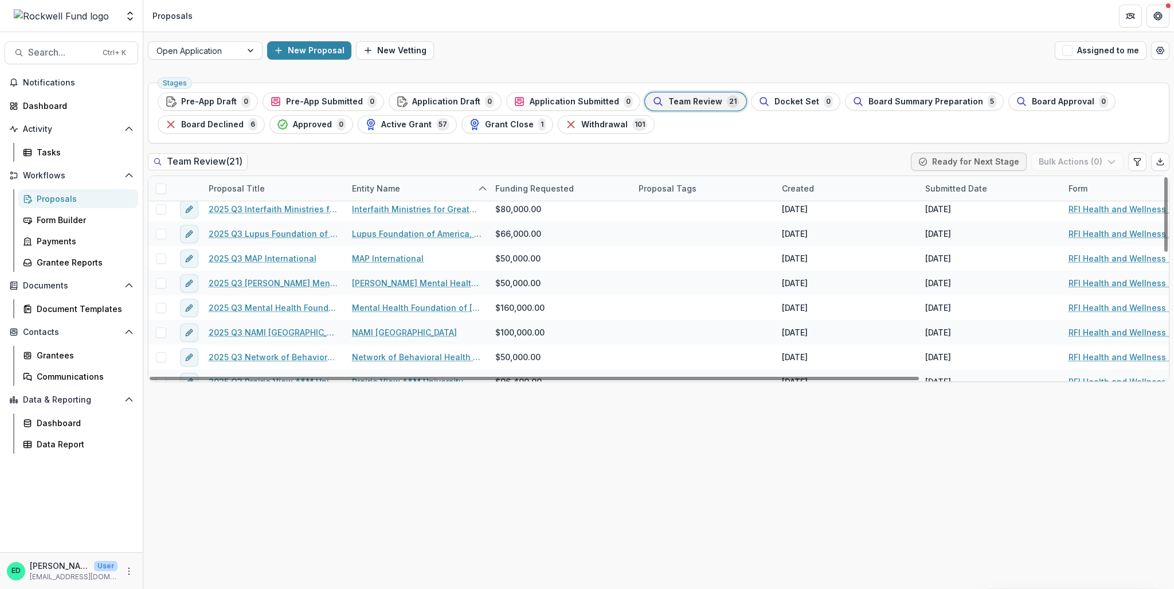
scroll to position [337, 0]
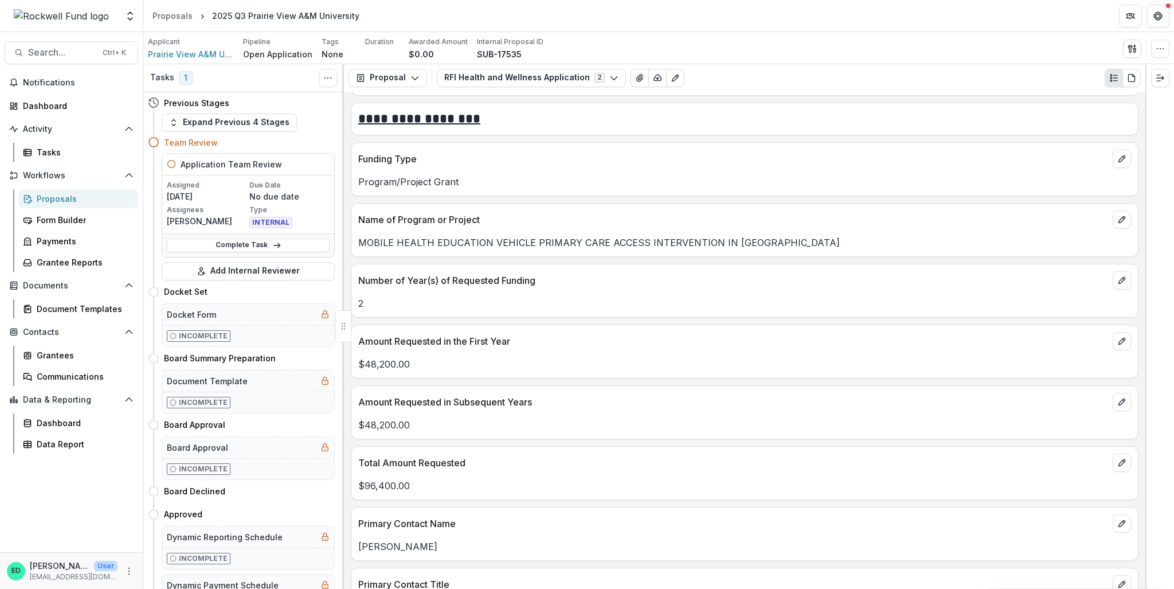
scroll to position [1261, 0]
click at [539, 238] on p "MOBILE HEALTH EDUCATION VEHICLE PRIMARY CARE ACCESS INTERVENTION IN [GEOGRAPHIC…" at bounding box center [744, 241] width 773 height 14
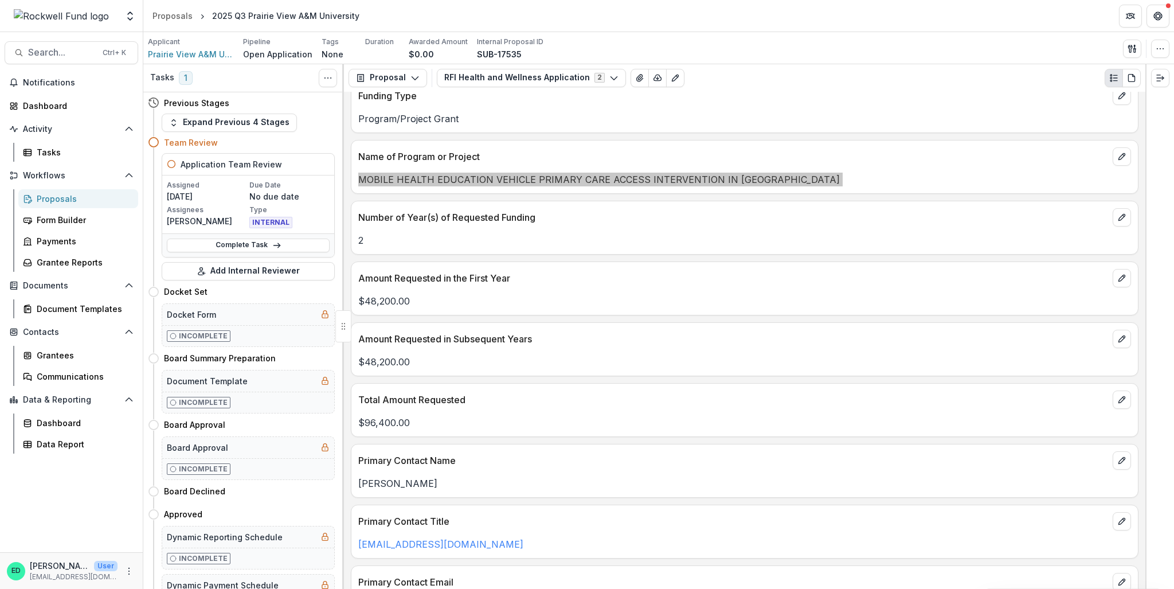
scroll to position [1318, 0]
